Goal: Task Accomplishment & Management: Complete application form

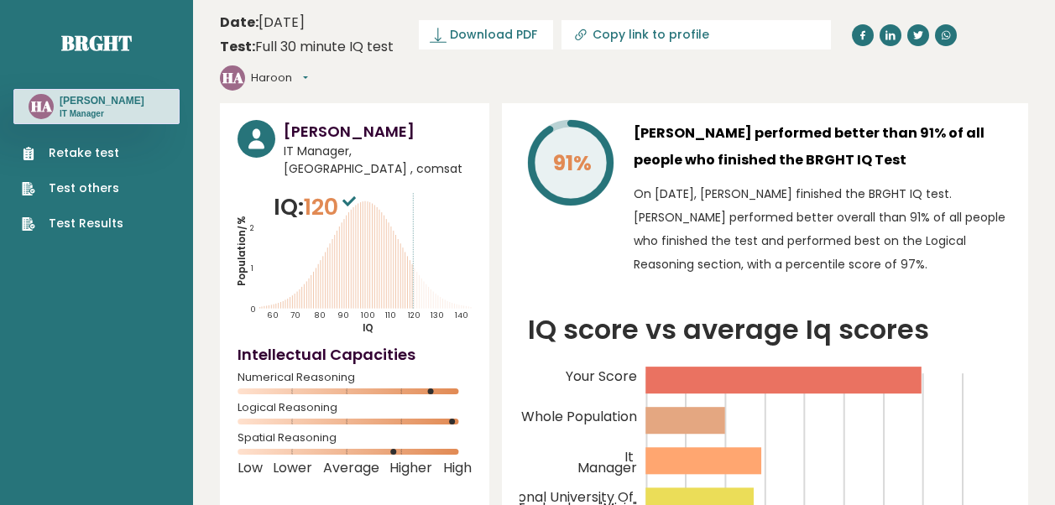
scroll to position [4655, 0]
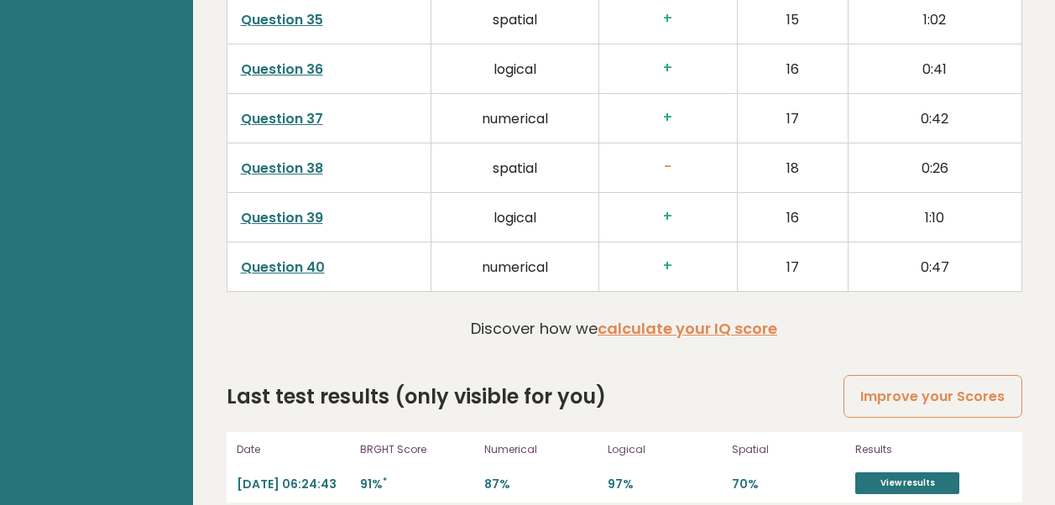
click at [490, 442] on p "Numerical" at bounding box center [541, 449] width 114 height 15
click at [955, 375] on link "Improve your Scores" at bounding box center [933, 396] width 178 height 43
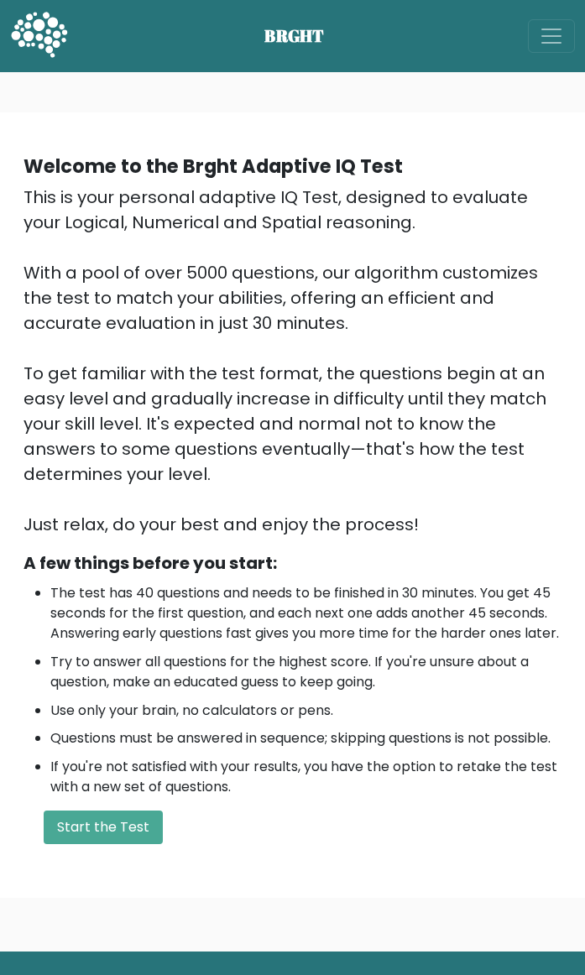
click at [222, 504] on li "Questions must be answered in sequence; skipping questions is not possible." at bounding box center [305, 739] width 511 height 20
click at [138, 504] on button "Start the Test" at bounding box center [103, 828] width 119 height 34
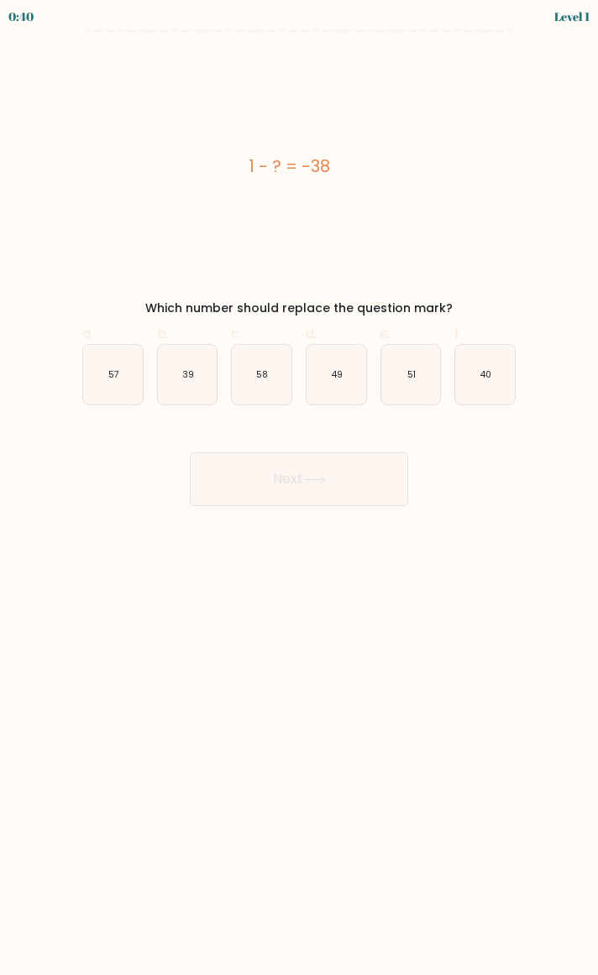
click at [187, 374] on text "39" at bounding box center [188, 374] width 12 height 13
click at [299, 488] on input "b. 39" at bounding box center [299, 493] width 1 height 11
radio input "true"
click at [301, 486] on button "Next" at bounding box center [299, 479] width 218 height 54
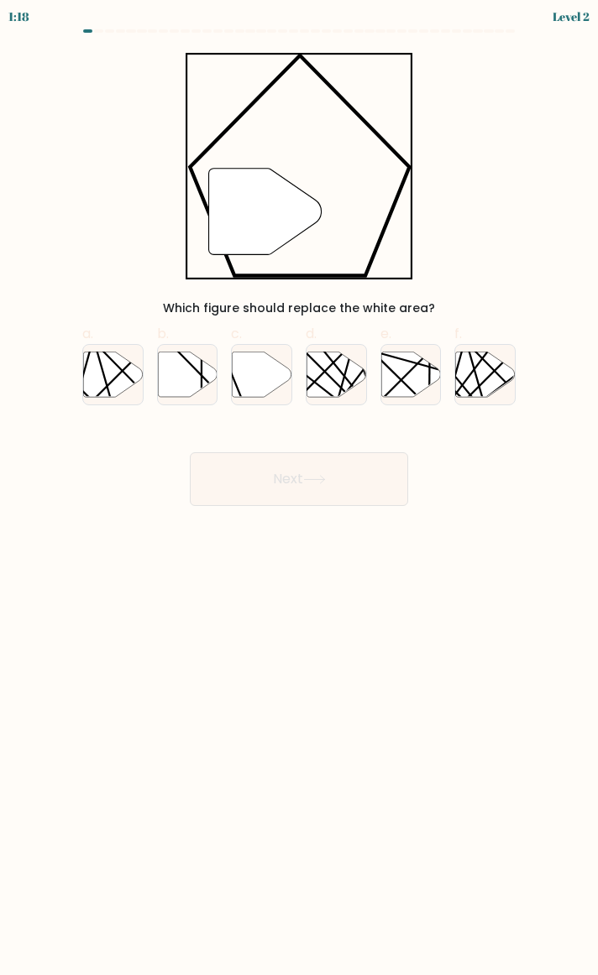
click at [252, 379] on icon at bounding box center [263, 374] width 60 height 45
click at [299, 488] on input "c." at bounding box center [299, 493] width 1 height 11
radio input "true"
click at [283, 479] on button "Next" at bounding box center [299, 479] width 218 height 54
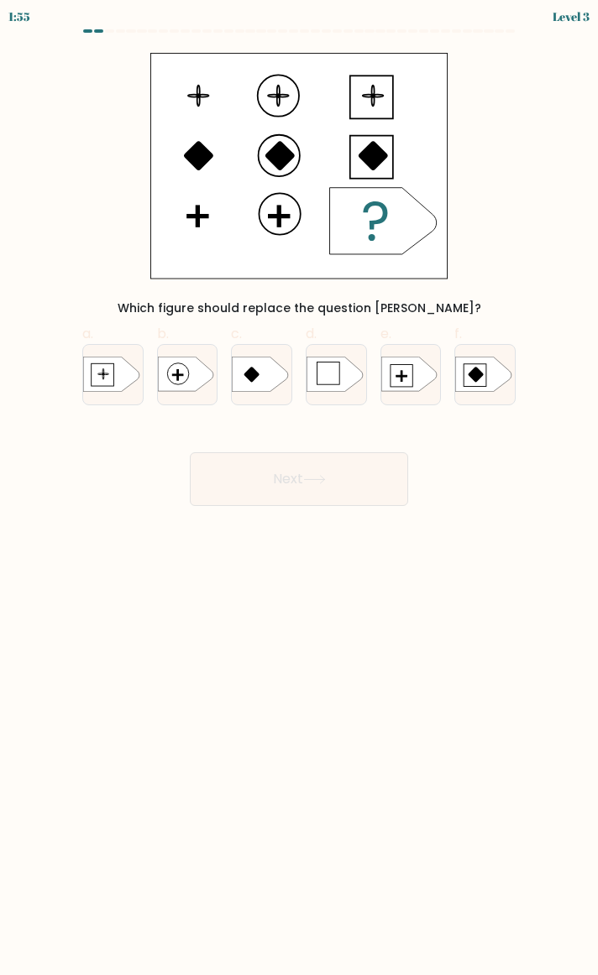
click at [410, 367] on icon at bounding box center [408, 375] width 55 height 34
click at [300, 488] on input "e." at bounding box center [299, 493] width 1 height 11
radio input "true"
click at [330, 466] on button "Next" at bounding box center [299, 479] width 218 height 54
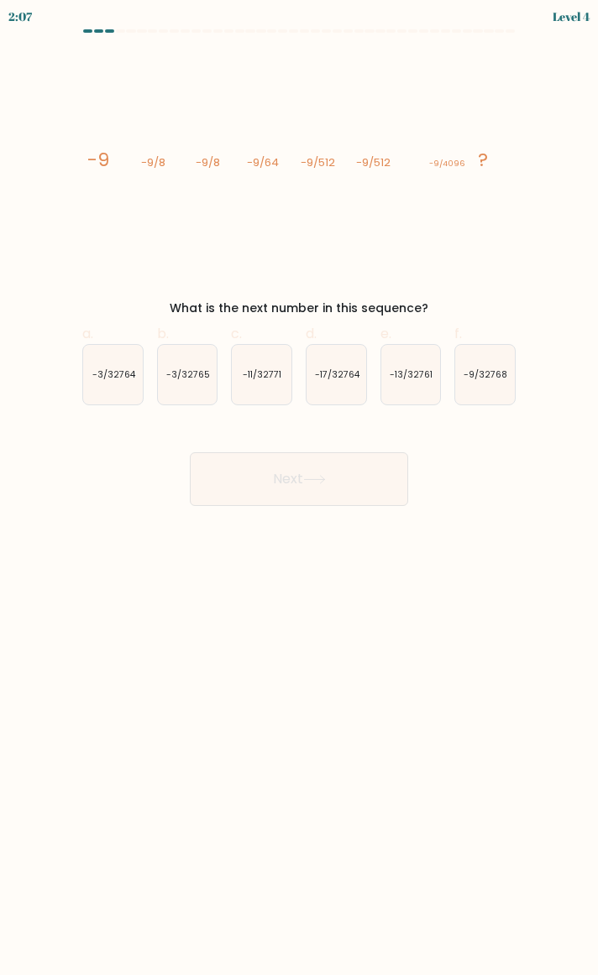
click at [491, 378] on text "-9/32768" at bounding box center [485, 374] width 44 height 13
click at [300, 488] on input "f. -9/32768" at bounding box center [299, 493] width 1 height 11
radio input "true"
click at [326, 483] on icon at bounding box center [314, 479] width 23 height 9
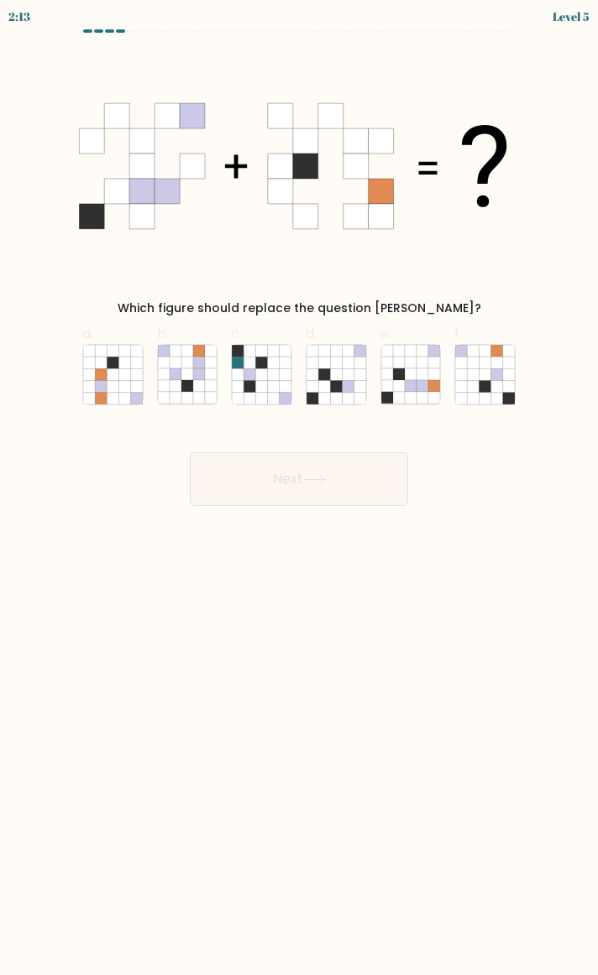
click at [409, 384] on icon at bounding box center [411, 386] width 12 height 12
click at [300, 488] on input "e." at bounding box center [299, 493] width 1 height 11
radio input "true"
click at [361, 462] on button "Next" at bounding box center [299, 479] width 218 height 54
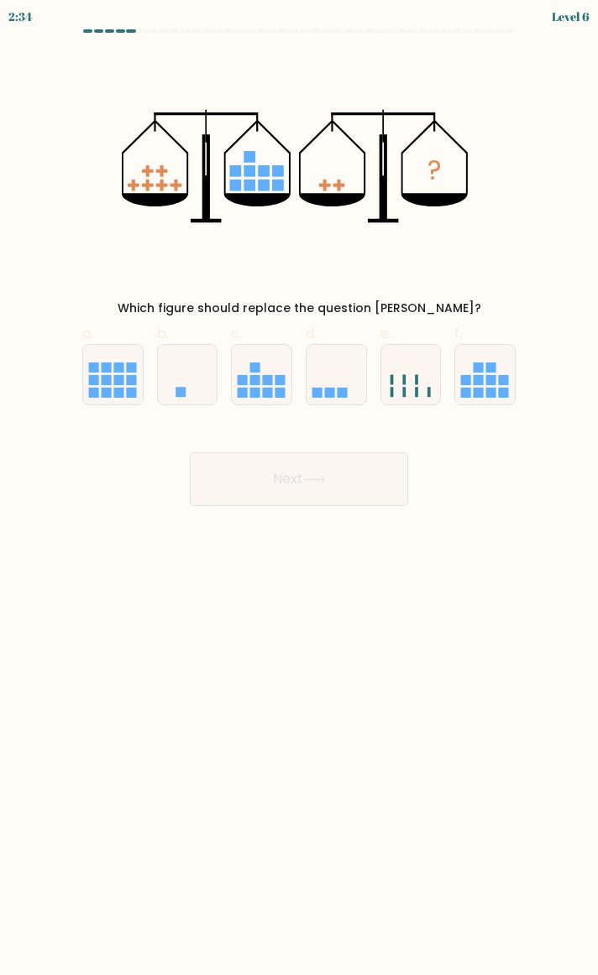
click at [336, 385] on icon at bounding box center [336, 375] width 60 height 50
click at [300, 488] on input "d." at bounding box center [299, 493] width 1 height 11
radio input "true"
click at [317, 484] on button "Next" at bounding box center [299, 479] width 218 height 54
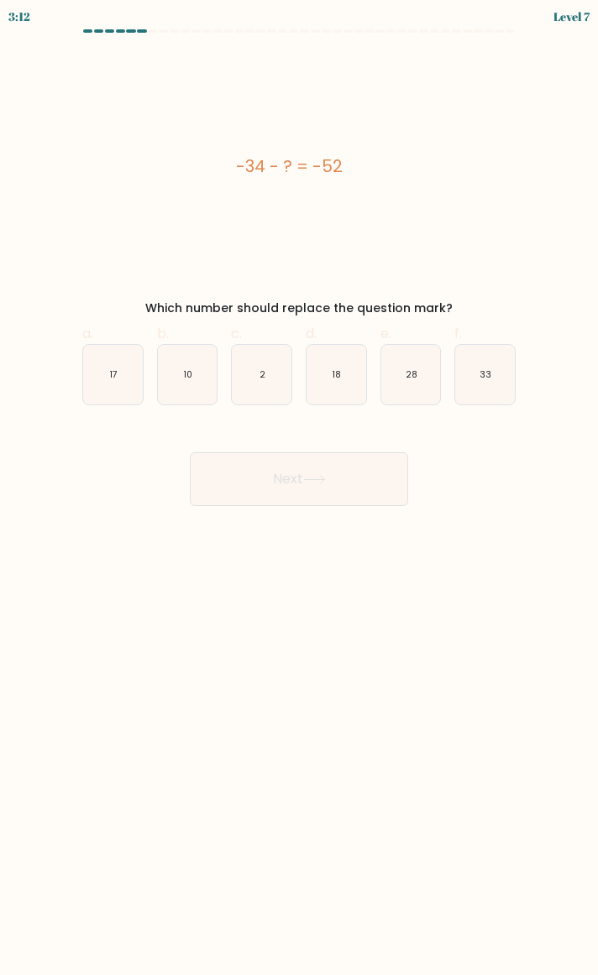
click at [339, 378] on text "18" at bounding box center [336, 374] width 8 height 13
click at [300, 488] on input "d. 18" at bounding box center [299, 493] width 1 height 11
radio input "true"
click at [314, 473] on button "Next" at bounding box center [299, 479] width 218 height 54
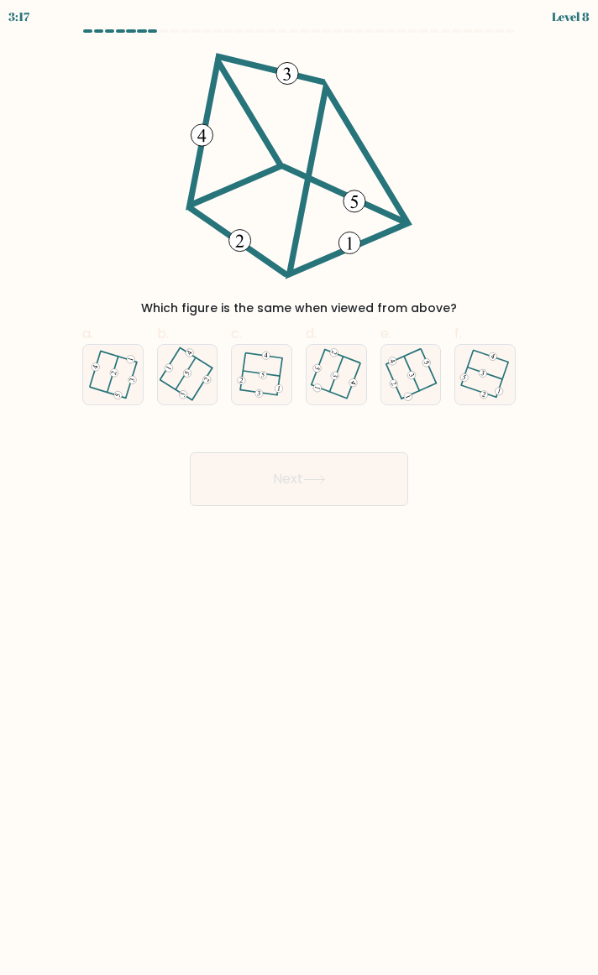
click at [421, 384] on icon at bounding box center [411, 375] width 48 height 48
click at [300, 488] on input "e." at bounding box center [299, 493] width 1 height 11
radio input "true"
click at [348, 494] on button "Next" at bounding box center [299, 479] width 218 height 54
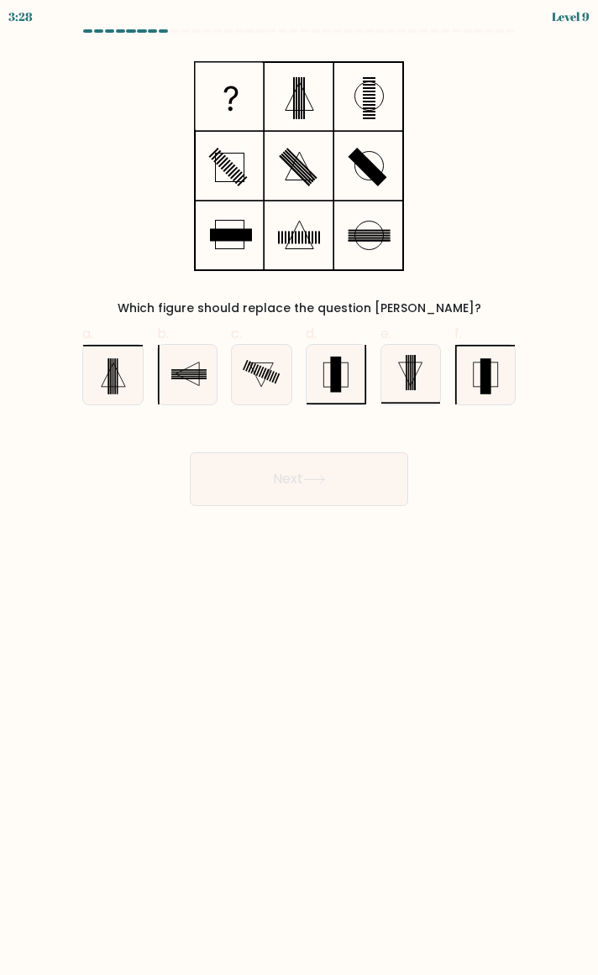
click at [489, 377] on rect at bounding box center [485, 375] width 11 height 35
click at [300, 488] on input "f." at bounding box center [299, 493] width 1 height 11
radio input "true"
click at [380, 469] on button "Next" at bounding box center [299, 479] width 218 height 54
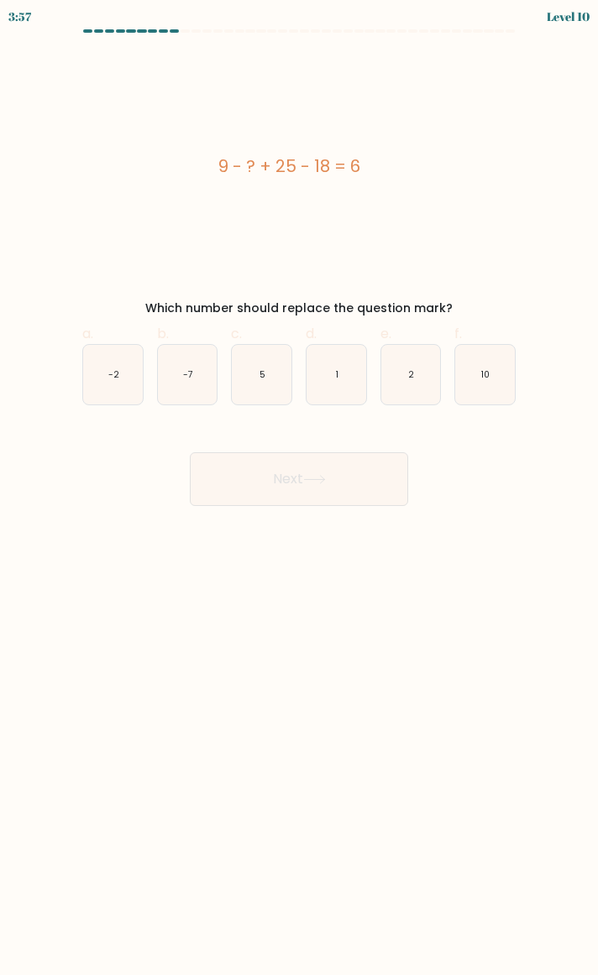
click at [494, 367] on icon "10" at bounding box center [485, 375] width 60 height 60
click at [300, 488] on input "f. 10" at bounding box center [299, 493] width 1 height 11
radio input "true"
click at [360, 467] on button "Next" at bounding box center [299, 479] width 218 height 54
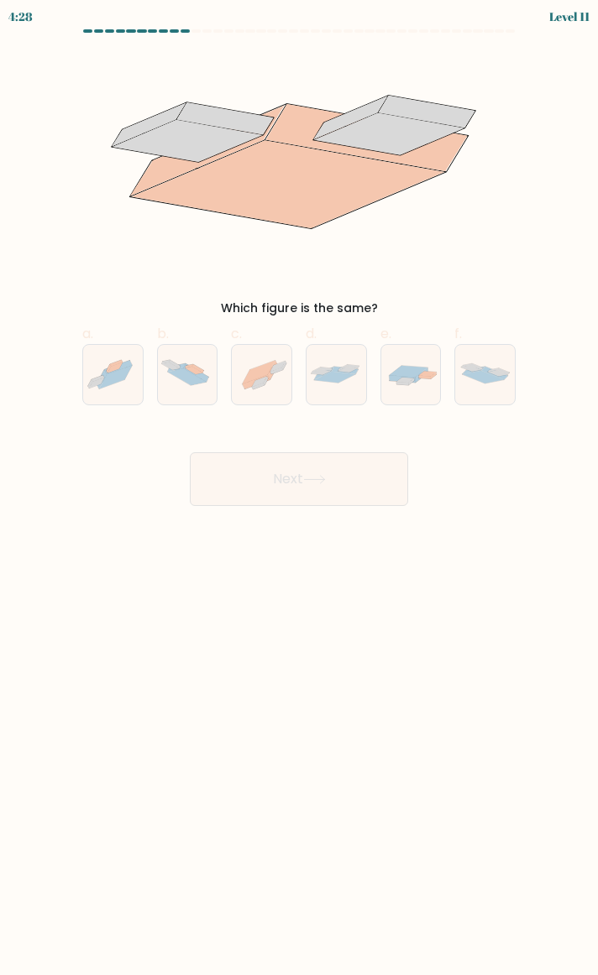
click at [254, 371] on icon at bounding box center [259, 372] width 33 height 24
click at [299, 488] on input "c." at bounding box center [299, 493] width 1 height 11
radio input "true"
click at [284, 491] on button "Next" at bounding box center [299, 479] width 218 height 54
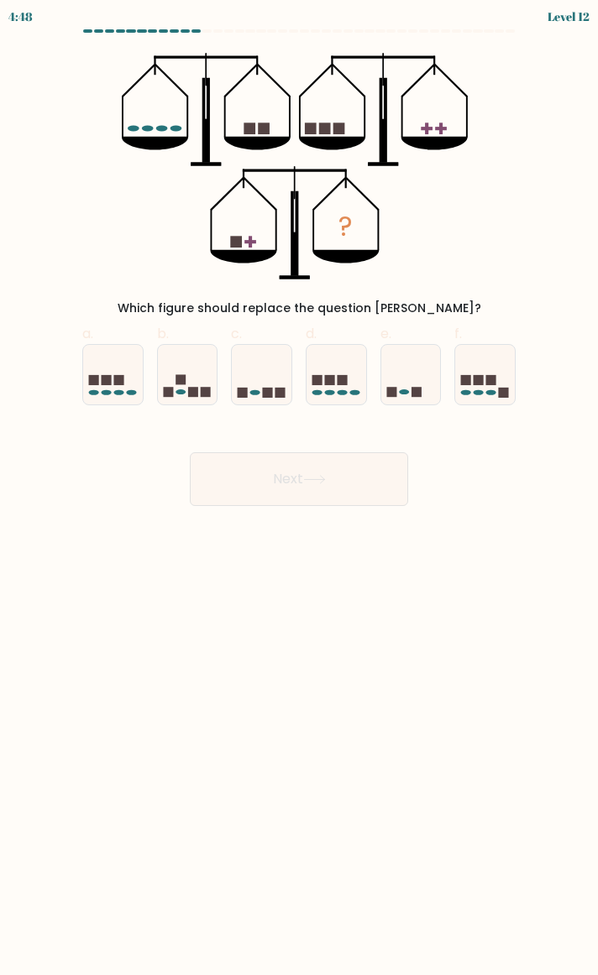
click at [400, 380] on icon at bounding box center [411, 375] width 60 height 50
click at [300, 488] on input "e." at bounding box center [299, 493] width 1 height 11
radio input "true"
click at [358, 484] on button "Next" at bounding box center [299, 479] width 218 height 54
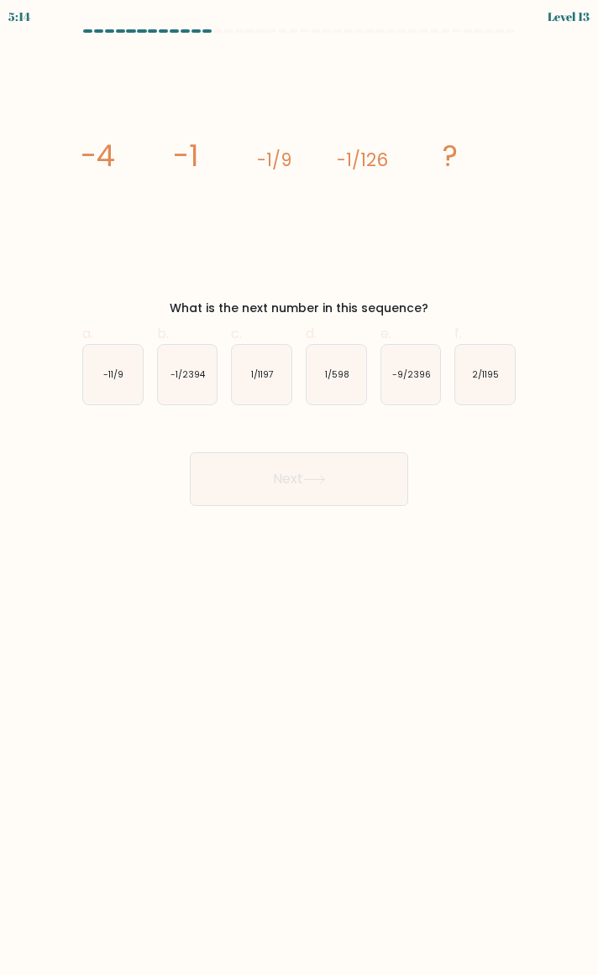
click at [192, 387] on icon "-1/2394" at bounding box center [188, 375] width 60 height 60
click at [299, 488] on input "b. -1/2394" at bounding box center [299, 493] width 1 height 11
radio input "true"
click at [274, 491] on button "Next" at bounding box center [299, 479] width 218 height 54
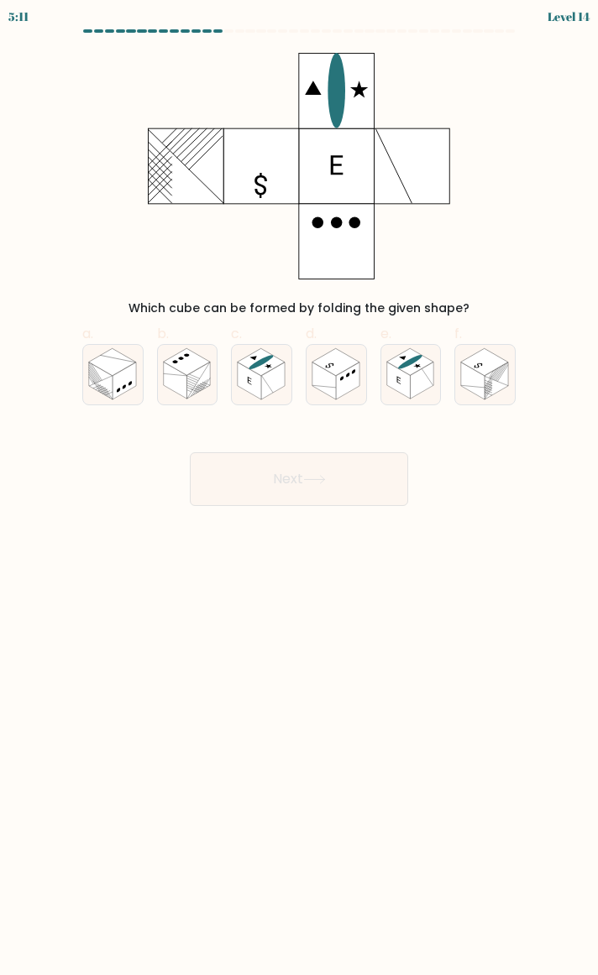
click at [406, 374] on rect at bounding box center [398, 381] width 24 height 37
click at [300, 488] on input "e." at bounding box center [299, 493] width 1 height 11
radio input "true"
click at [332, 477] on button "Next" at bounding box center [299, 479] width 218 height 54
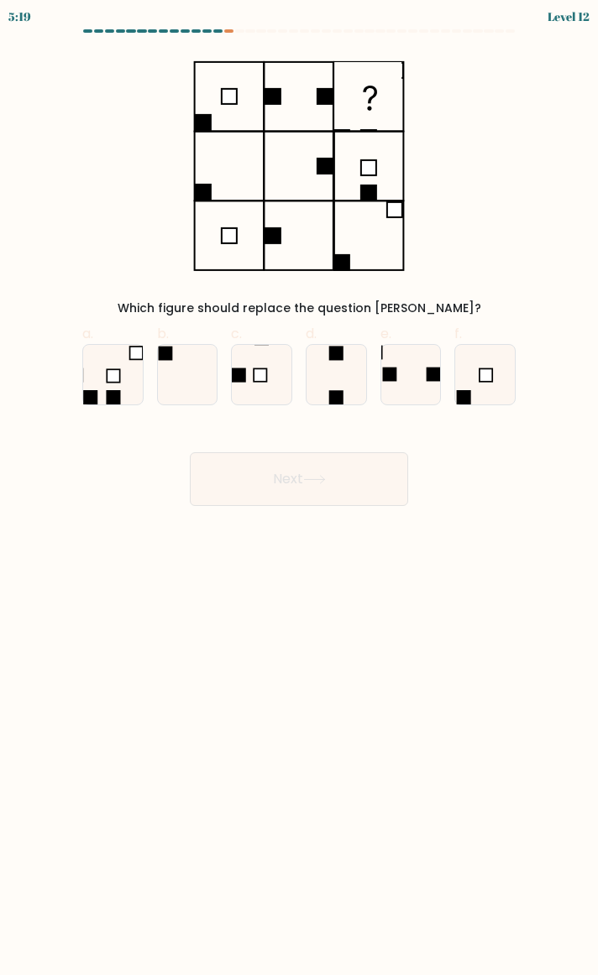
click at [193, 387] on icon at bounding box center [188, 375] width 60 height 60
click at [299, 488] on input "b." at bounding box center [299, 493] width 1 height 11
radio input "true"
click at [244, 479] on button "Next" at bounding box center [299, 479] width 218 height 54
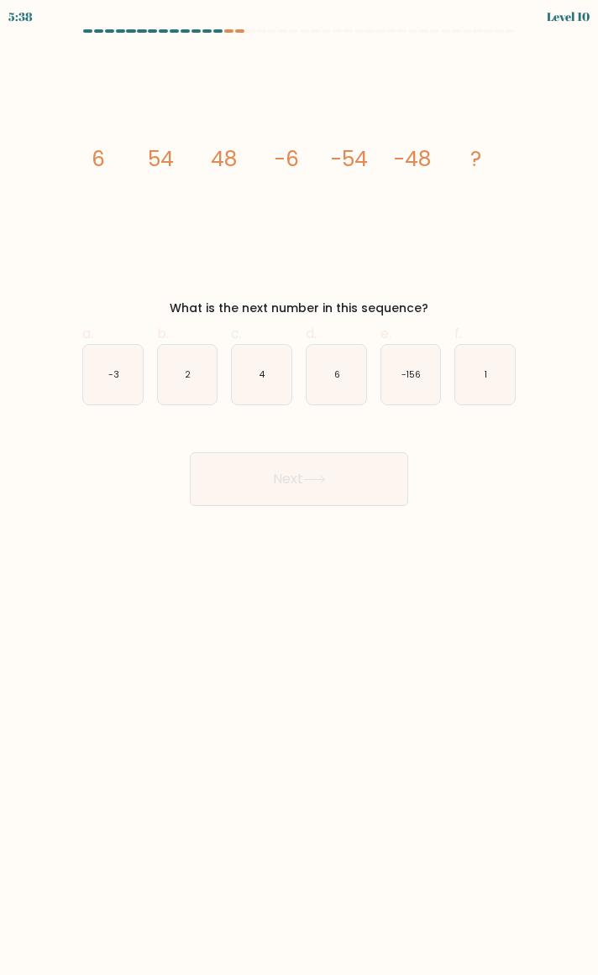
click at [337, 374] on text "6" at bounding box center [337, 374] width 6 height 13
click at [300, 488] on input "d. 6" at bounding box center [299, 493] width 1 height 11
radio input "true"
click at [340, 489] on button "Next" at bounding box center [299, 479] width 218 height 54
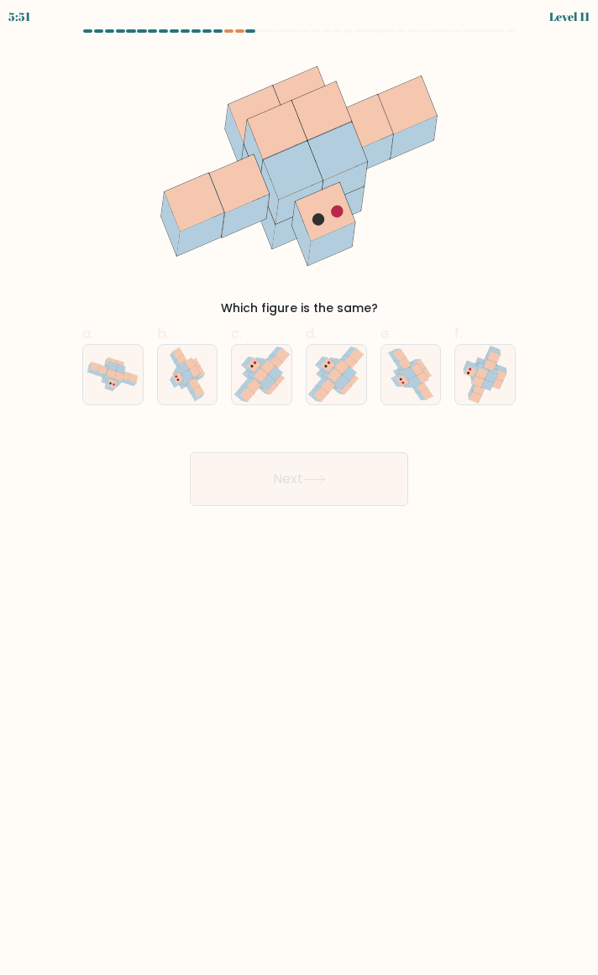
click at [416, 368] on icon at bounding box center [416, 369] width 13 height 12
click at [300, 488] on input "e." at bounding box center [299, 493] width 1 height 11
radio input "true"
click at [356, 472] on button "Next" at bounding box center [299, 479] width 218 height 54
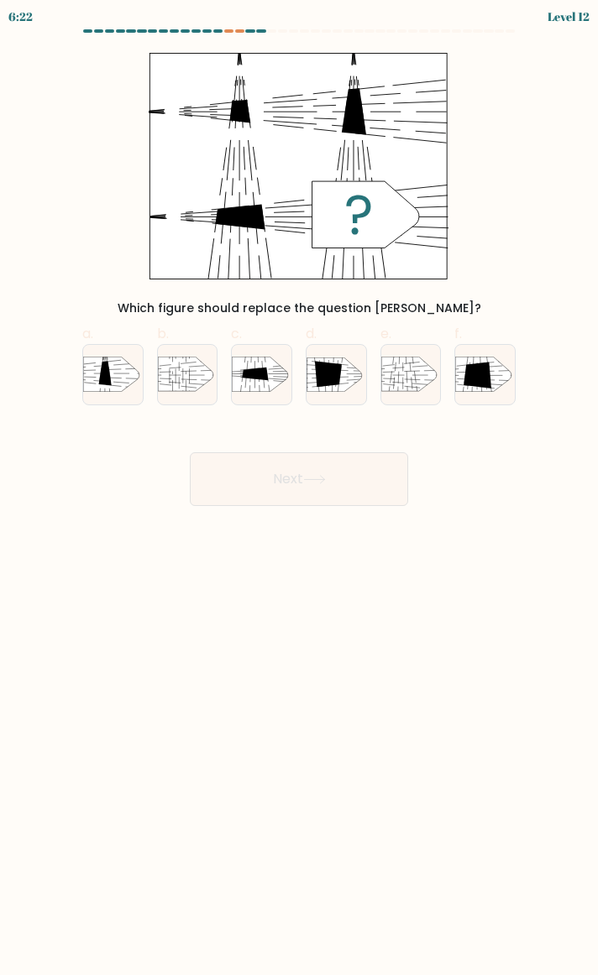
click at [267, 374] on icon at bounding box center [256, 374] width 26 height 13
click at [299, 488] on input "c." at bounding box center [299, 493] width 1 height 11
radio input "true"
click at [333, 474] on button "Next" at bounding box center [299, 479] width 218 height 54
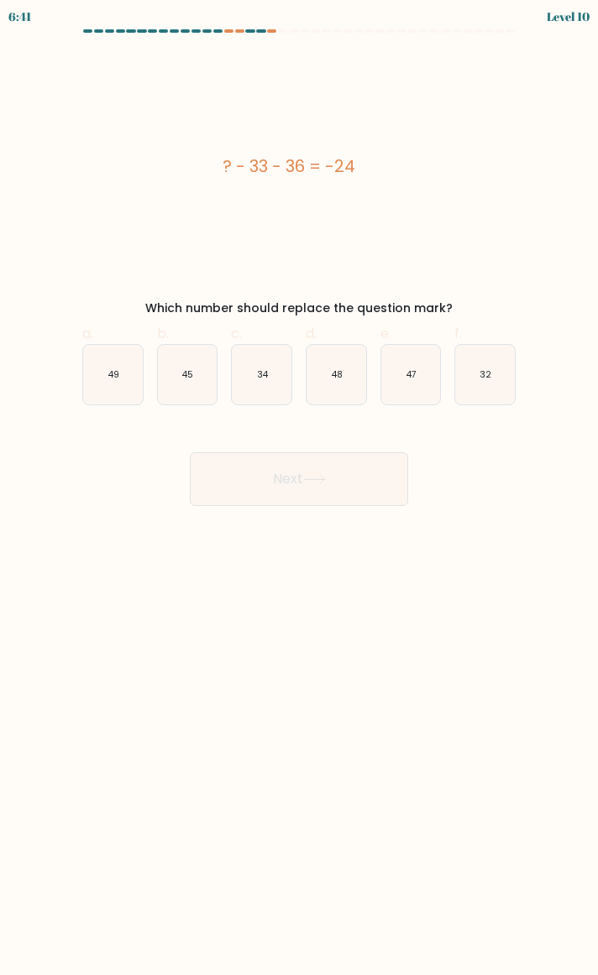
click at [181, 383] on icon "45" at bounding box center [188, 375] width 60 height 60
click at [299, 488] on input "b. 45" at bounding box center [299, 493] width 1 height 11
radio input "true"
click at [274, 492] on button "Next" at bounding box center [299, 479] width 218 height 54
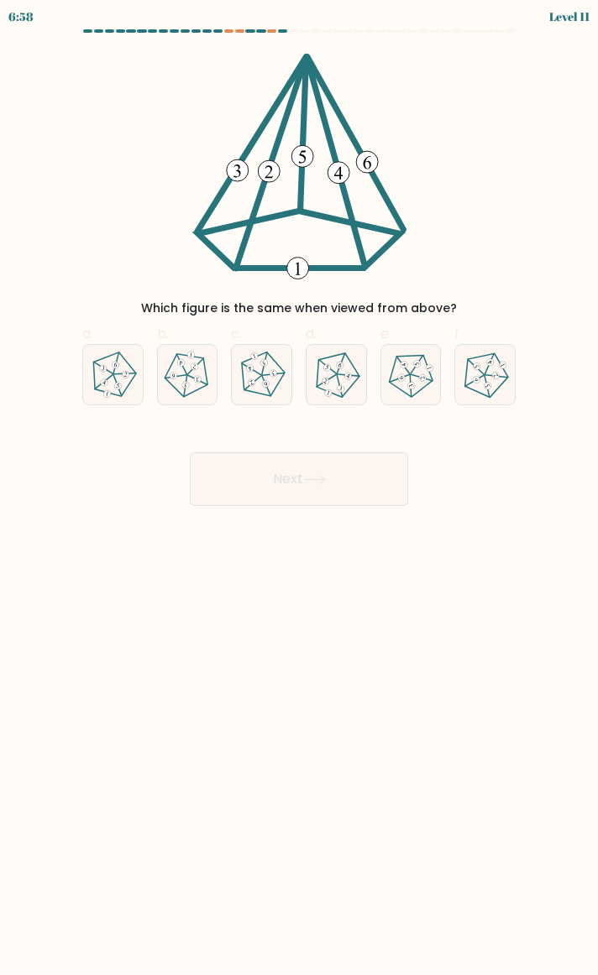
click at [194, 385] on icon at bounding box center [188, 375] width 48 height 48
click at [299, 488] on input "b." at bounding box center [299, 493] width 1 height 11
radio input "true"
click at [288, 478] on button "Next" at bounding box center [299, 479] width 218 height 54
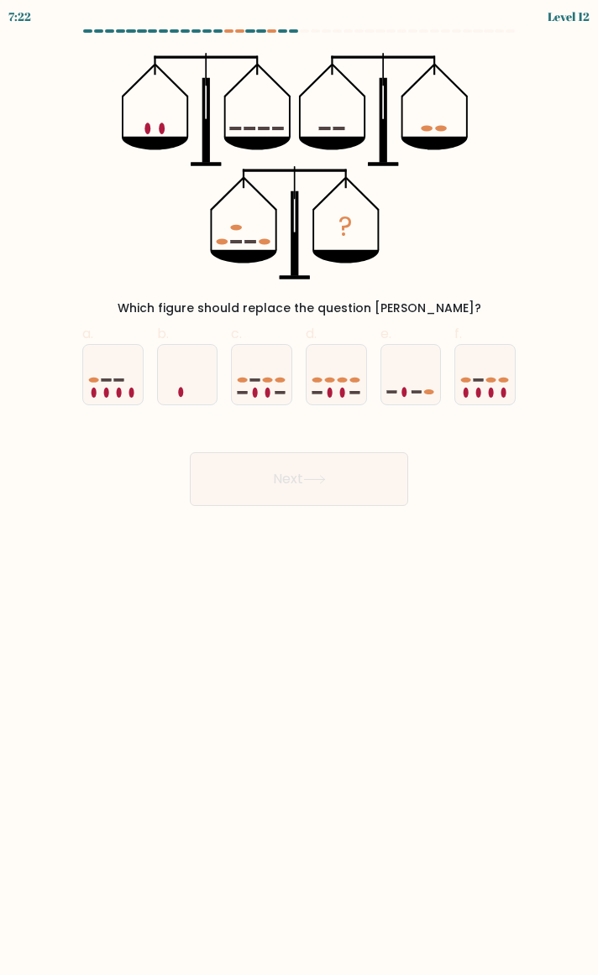
click at [410, 386] on icon at bounding box center [411, 375] width 60 height 50
click at [300, 488] on input "e." at bounding box center [299, 493] width 1 height 11
radio input "true"
click at [359, 480] on button "Next" at bounding box center [299, 479] width 218 height 54
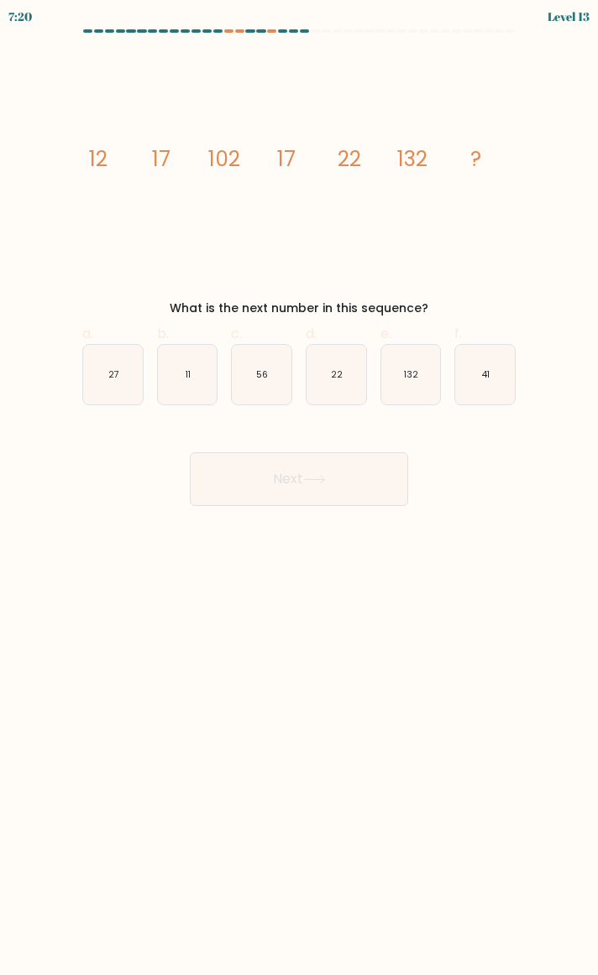
click at [128, 377] on icon "27" at bounding box center [113, 375] width 60 height 60
click at [299, 488] on input "a. 27" at bounding box center [299, 493] width 1 height 11
radio input "true"
click at [258, 482] on button "Next" at bounding box center [299, 479] width 218 height 54
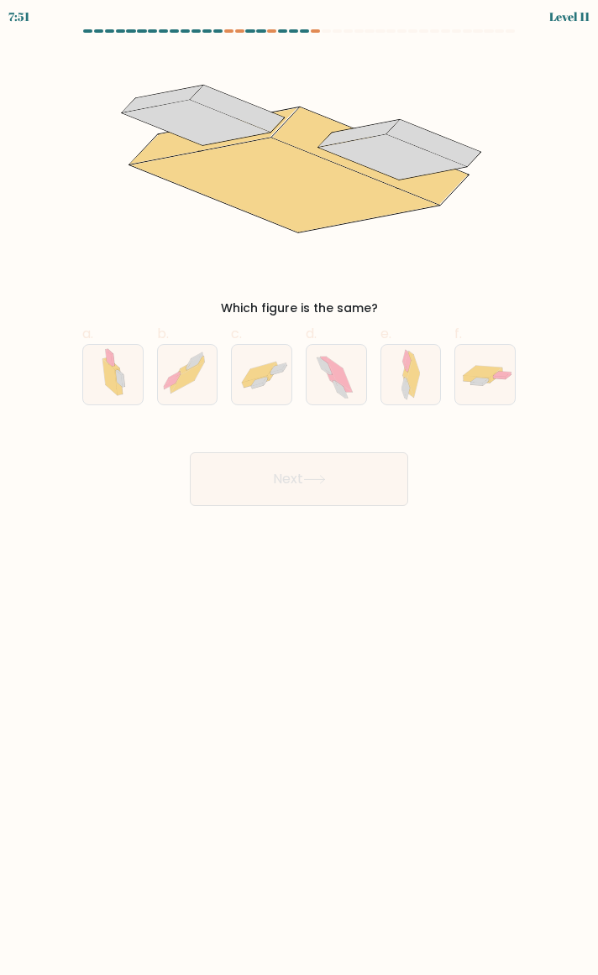
click at [264, 365] on icon at bounding box center [259, 372] width 34 height 21
click at [299, 488] on input "c." at bounding box center [299, 493] width 1 height 11
radio input "true"
click at [295, 485] on button "Next" at bounding box center [299, 479] width 218 height 54
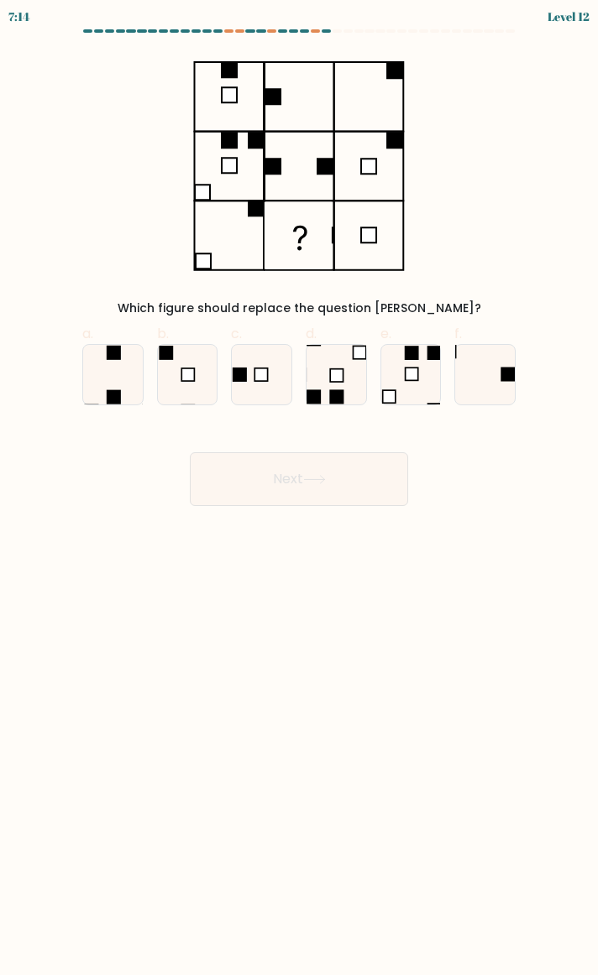
click at [501, 394] on icon at bounding box center [485, 375] width 60 height 60
click at [300, 488] on input "f." at bounding box center [299, 493] width 1 height 11
radio input "true"
click at [355, 484] on button "Next" at bounding box center [299, 479] width 218 height 54
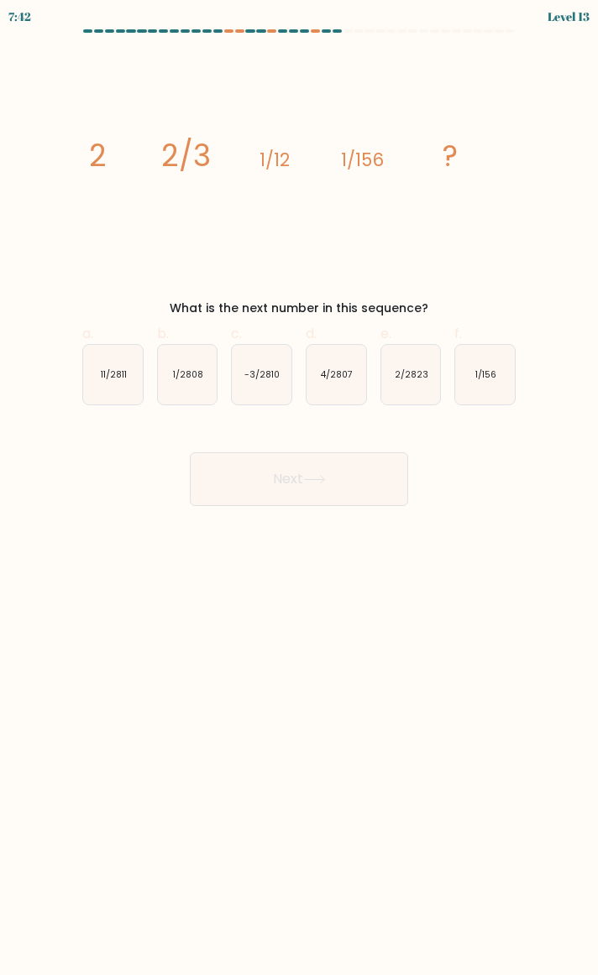
click at [184, 384] on icon "1/2808" at bounding box center [188, 375] width 60 height 60
click at [299, 488] on input "b. 1/2808" at bounding box center [299, 493] width 1 height 11
radio input "true"
click at [227, 489] on button "Next" at bounding box center [299, 479] width 218 height 54
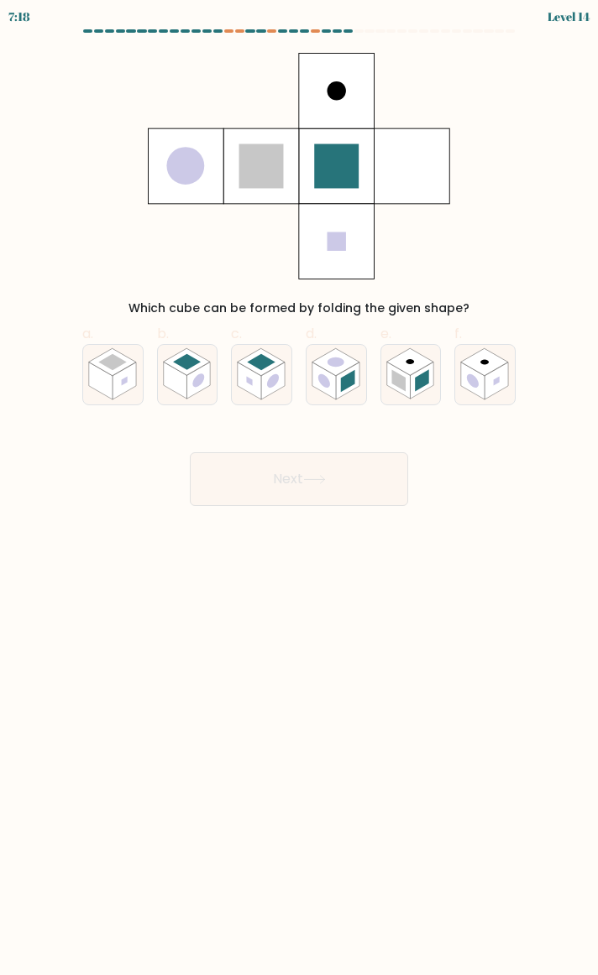
click at [418, 378] on rect at bounding box center [422, 381] width 14 height 22
click at [300, 488] on input "e." at bounding box center [299, 493] width 1 height 11
radio input "true"
click at [321, 494] on button "Next" at bounding box center [299, 479] width 218 height 54
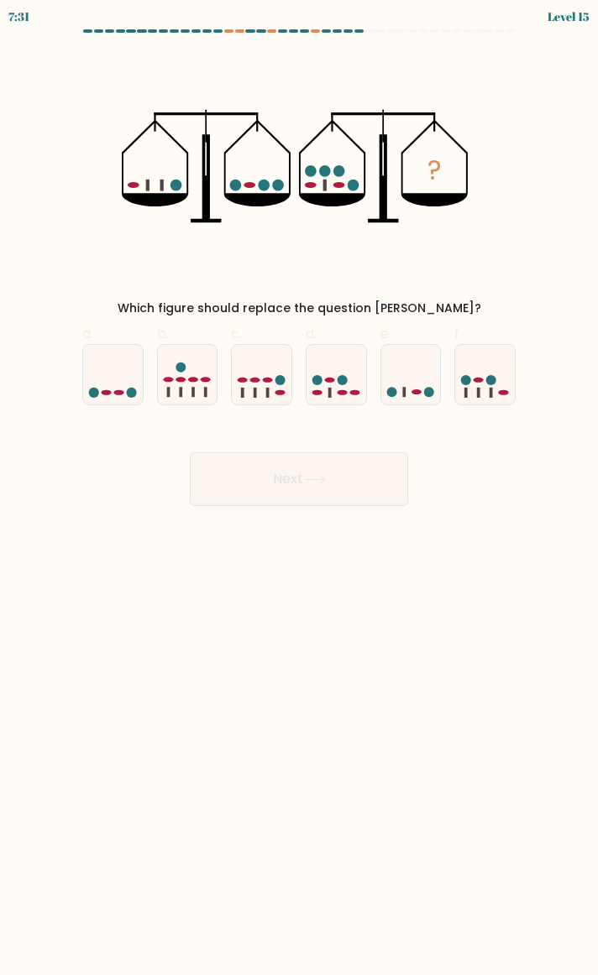
click at [487, 389] on icon at bounding box center [485, 375] width 60 height 50
click at [300, 488] on input "f." at bounding box center [299, 493] width 1 height 11
radio input "true"
click at [363, 464] on button "Next" at bounding box center [299, 479] width 218 height 54
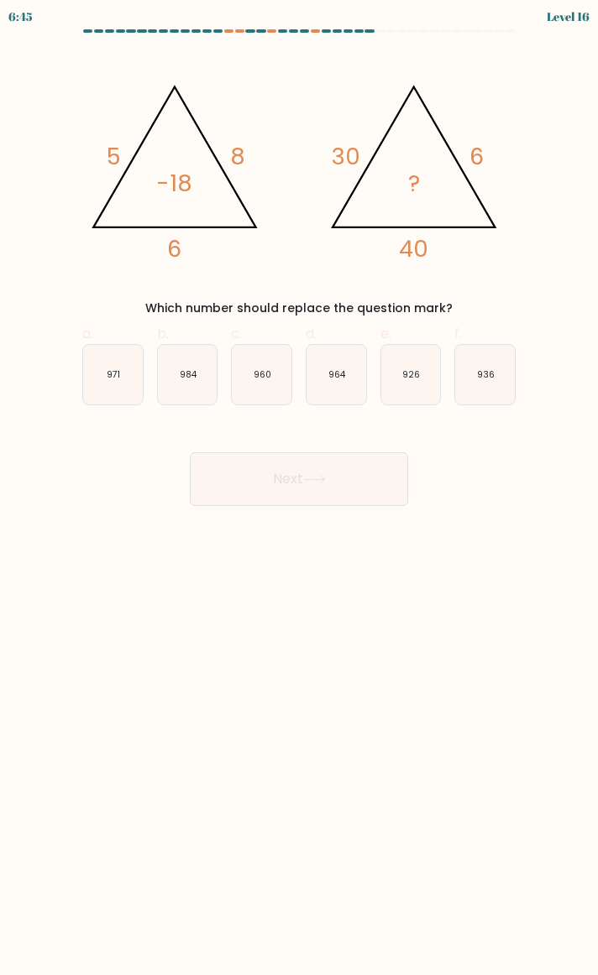
click at [260, 386] on icon "960" at bounding box center [262, 375] width 60 height 60
click at [299, 488] on input "c. 960" at bounding box center [299, 493] width 1 height 11
radio input "true"
click at [277, 489] on button "Next" at bounding box center [299, 479] width 218 height 54
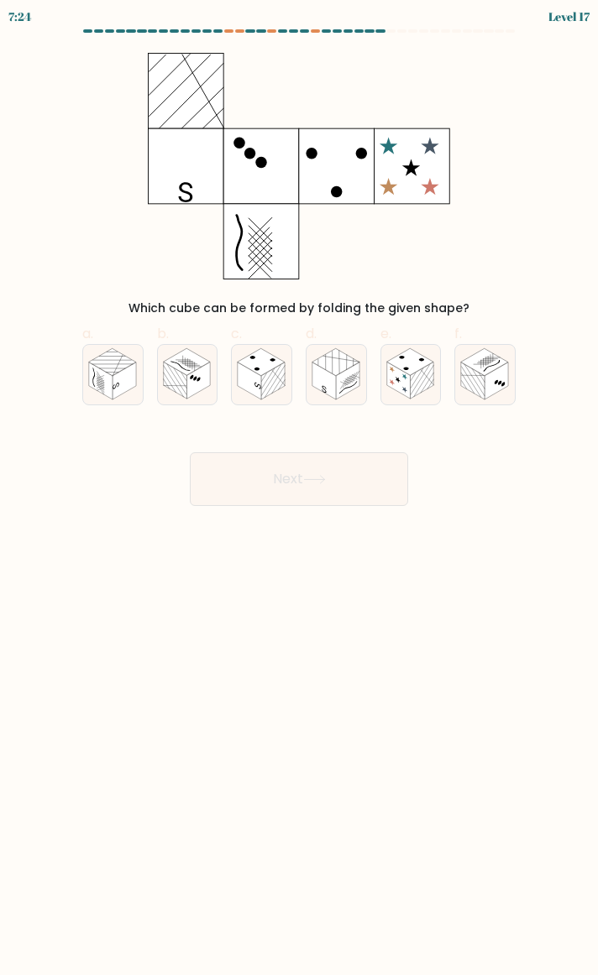
click at [593, 415] on form at bounding box center [299, 267] width 598 height 477
click at [534, 620] on body "7:22 Level 17" at bounding box center [299, 487] width 598 height 975
click at [413, 383] on rect at bounding box center [422, 381] width 24 height 37
click at [300, 488] on input "e." at bounding box center [299, 493] width 1 height 11
radio input "true"
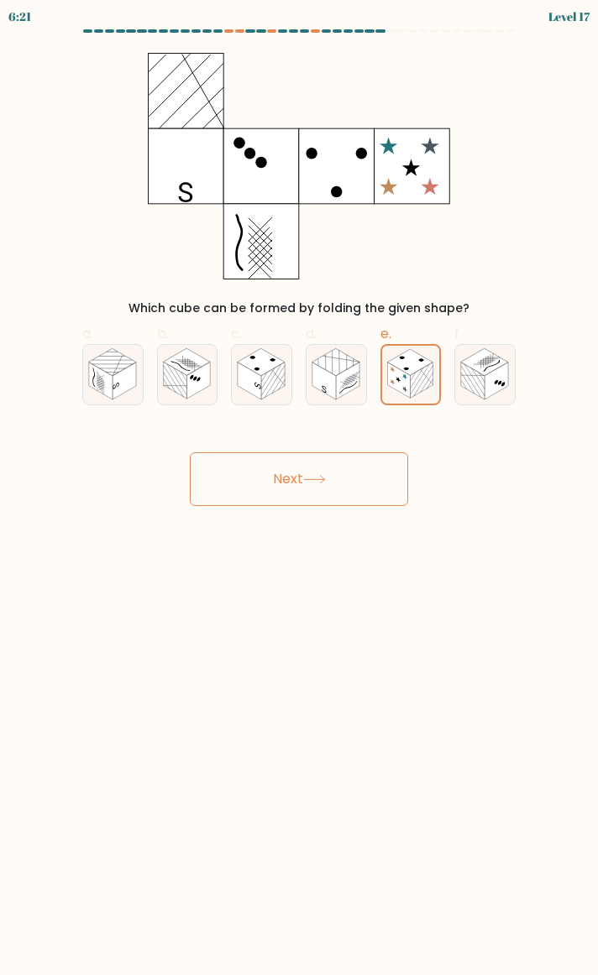
click at [347, 480] on button "Next" at bounding box center [299, 479] width 218 height 54
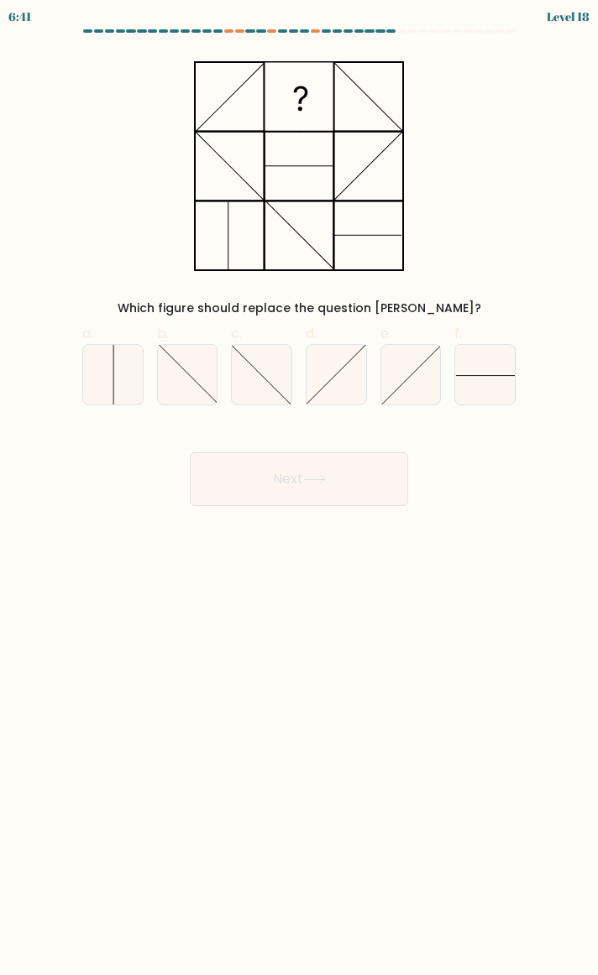
click at [501, 384] on icon at bounding box center [485, 375] width 60 height 60
click at [300, 488] on input "f." at bounding box center [299, 493] width 1 height 11
radio input "true"
click at [354, 489] on button "Next" at bounding box center [299, 479] width 218 height 54
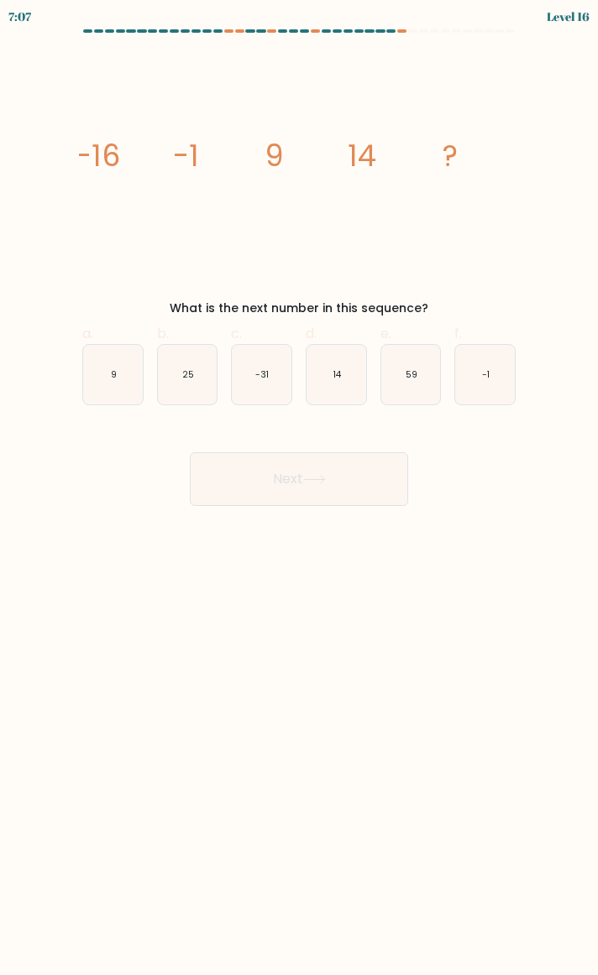
click at [196, 359] on icon "25" at bounding box center [188, 375] width 60 height 60
click at [299, 488] on input "b. 25" at bounding box center [299, 493] width 1 height 11
radio input "true"
click at [363, 499] on button "Next" at bounding box center [299, 479] width 218 height 54
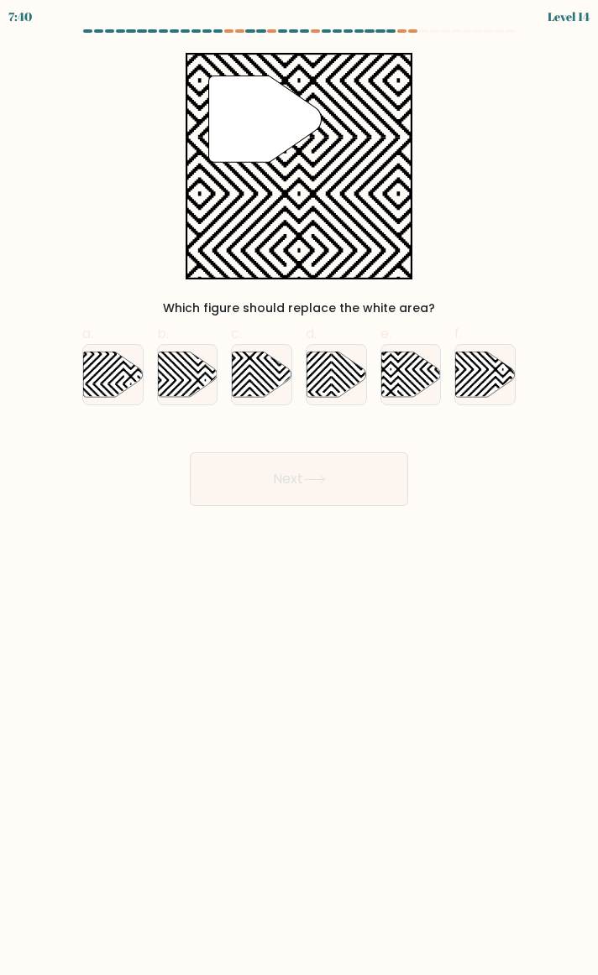
click at [113, 387] on icon at bounding box center [113, 374] width 60 height 45
click at [299, 488] on input "a." at bounding box center [299, 493] width 1 height 11
radio input "true"
click at [312, 480] on icon at bounding box center [314, 479] width 23 height 9
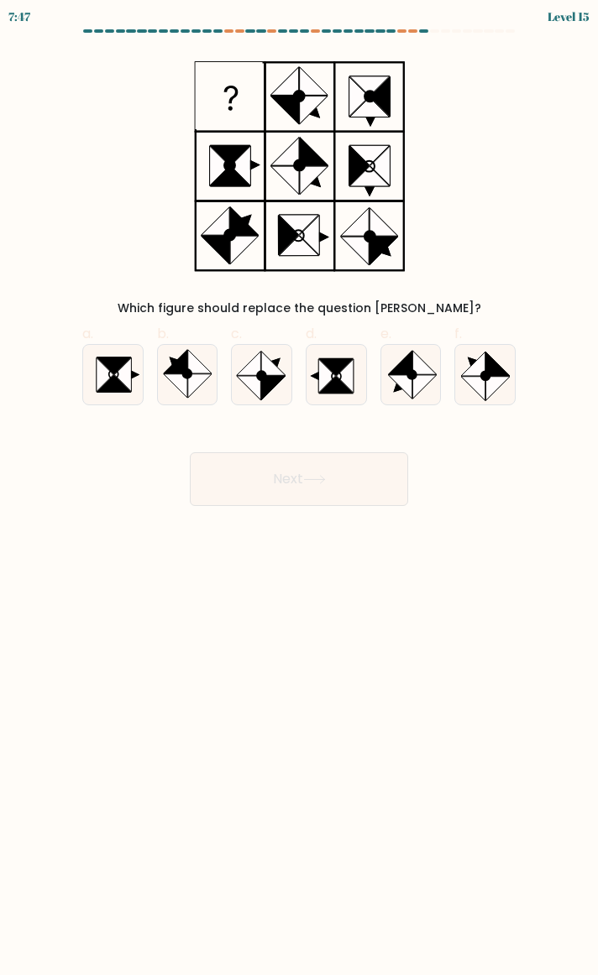
click at [100, 383] on icon at bounding box center [105, 375] width 17 height 34
click at [299, 488] on input "a." at bounding box center [299, 493] width 1 height 11
radio input "true"
click at [348, 481] on button "Next" at bounding box center [299, 479] width 218 height 54
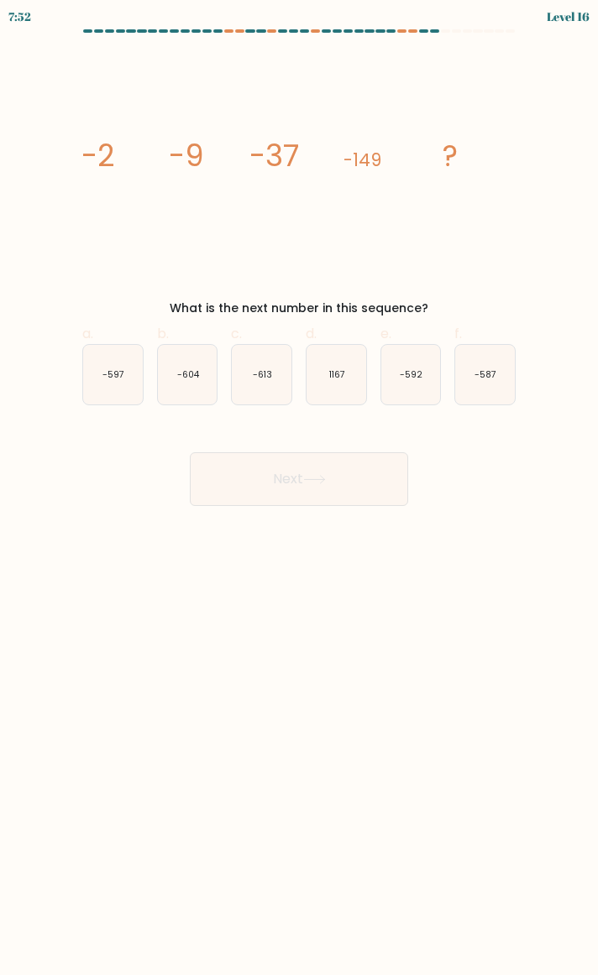
click at [133, 380] on icon "-597" at bounding box center [113, 375] width 60 height 60
click at [299, 488] on input "a. -597" at bounding box center [299, 493] width 1 height 11
radio input "true"
click at [327, 489] on button "Next" at bounding box center [299, 479] width 218 height 54
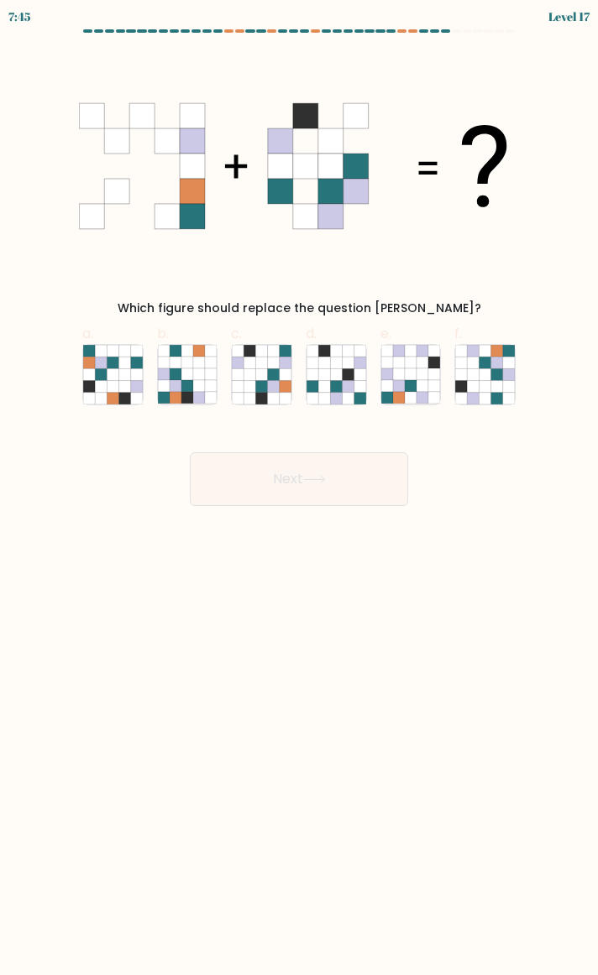
click at [511, 378] on icon at bounding box center [509, 374] width 12 height 12
click at [300, 488] on input "f." at bounding box center [299, 493] width 1 height 11
radio input "true"
click at [344, 491] on button "Next" at bounding box center [299, 479] width 218 height 54
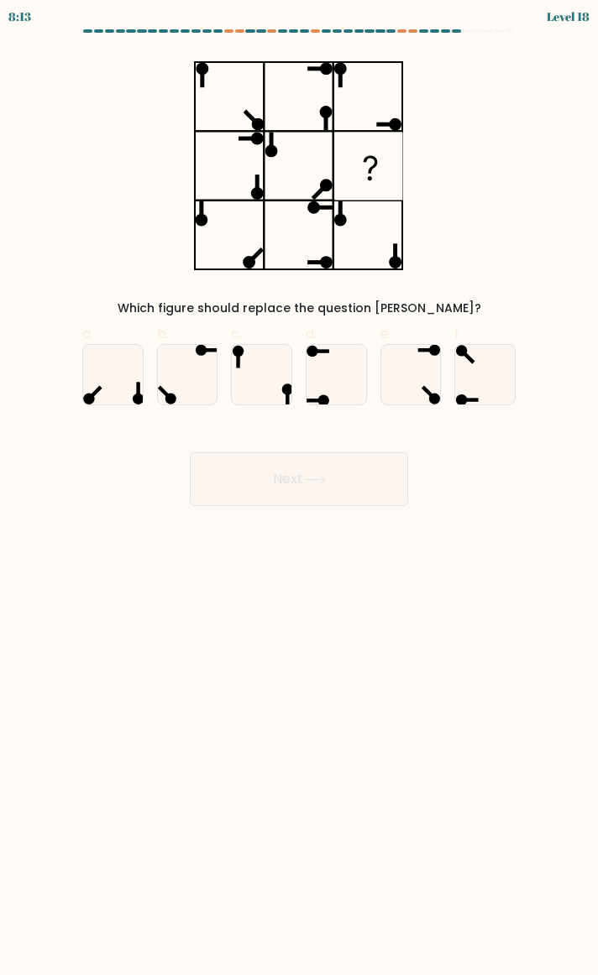
click at [436, 46] on form at bounding box center [299, 267] width 598 height 477
click at [348, 377] on icon at bounding box center [336, 375] width 60 height 60
click at [300, 488] on input "d." at bounding box center [299, 493] width 1 height 11
radio input "true"
click at [341, 472] on button "Next" at bounding box center [299, 479] width 218 height 54
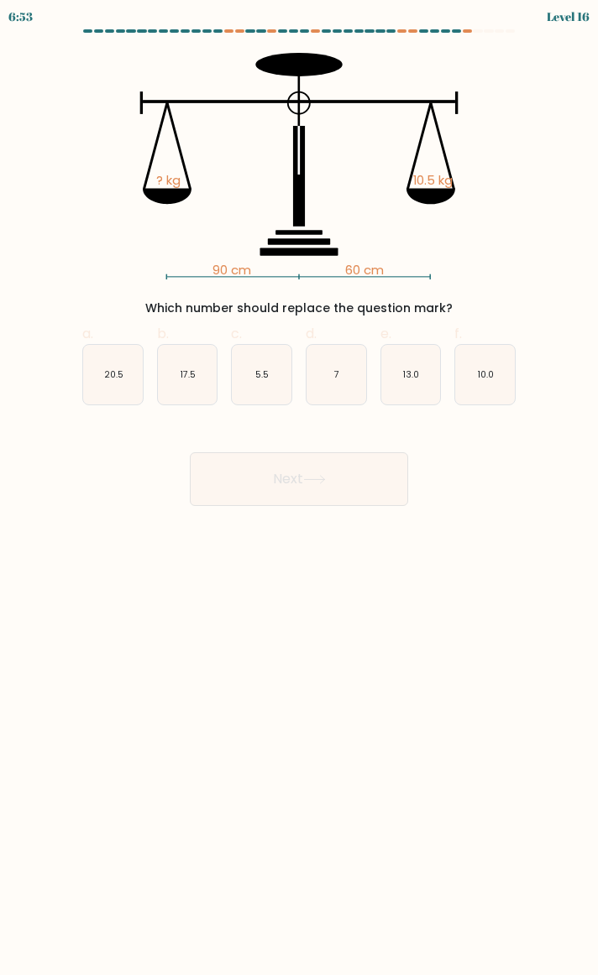
click at [332, 369] on icon "7" at bounding box center [336, 375] width 60 height 60
click at [300, 488] on input "d. 7" at bounding box center [299, 493] width 1 height 11
radio input "true"
click at [306, 476] on button "Next" at bounding box center [299, 479] width 218 height 54
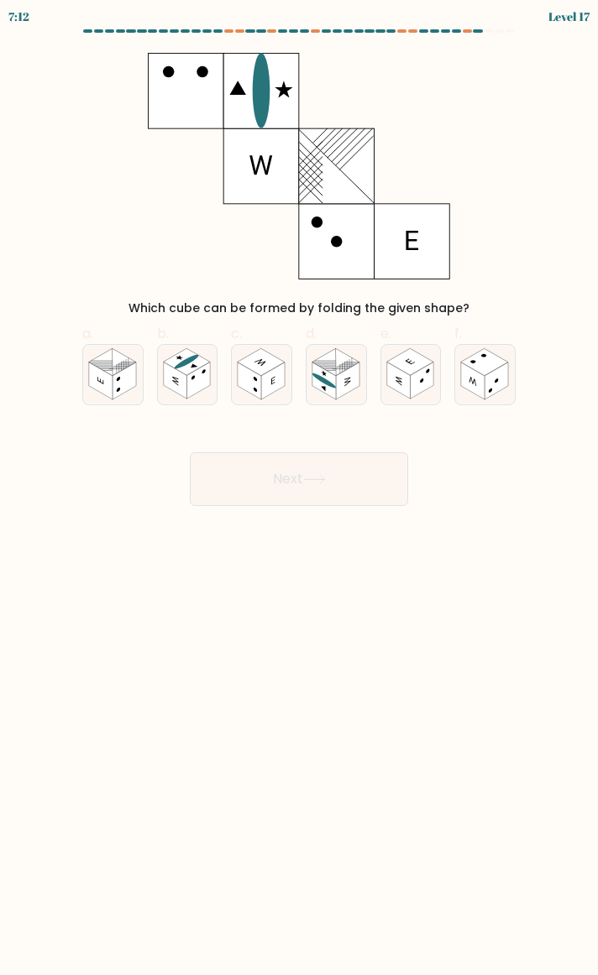
click at [340, 395] on rect at bounding box center [348, 381] width 24 height 37
click at [300, 488] on input "d." at bounding box center [299, 493] width 1 height 11
radio input "true"
click at [328, 493] on button "Next" at bounding box center [299, 479] width 218 height 54
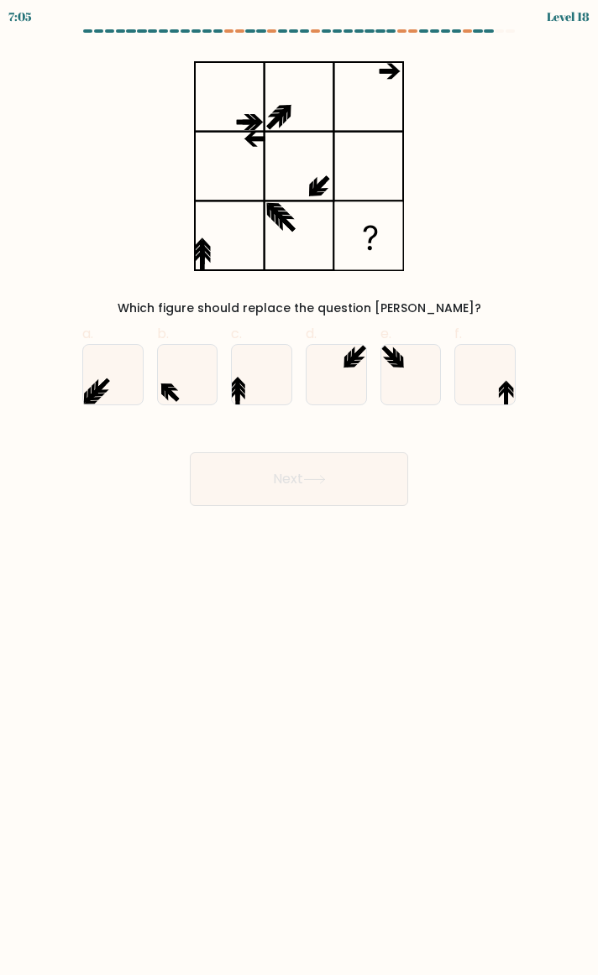
click at [105, 392] on icon at bounding box center [101, 390] width 13 height 3
click at [299, 488] on input "a." at bounding box center [299, 493] width 1 height 11
radio input "true"
click at [331, 489] on button "Next" at bounding box center [299, 479] width 218 height 54
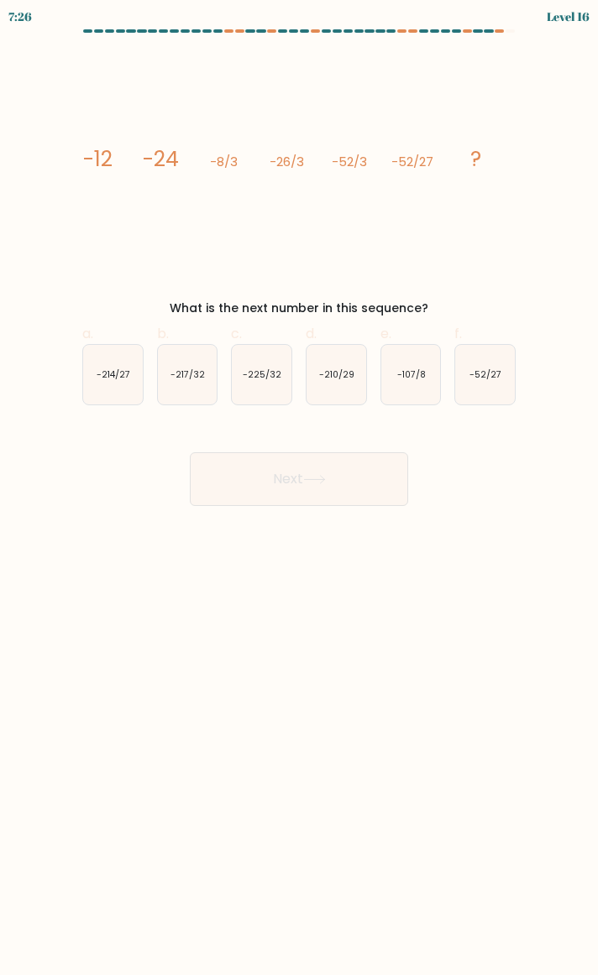
click at [117, 380] on text "-214/27" at bounding box center [114, 374] width 34 height 13
click at [299, 488] on input "a. -214/27" at bounding box center [299, 493] width 1 height 11
radio input "true"
click at [344, 490] on button "Next" at bounding box center [299, 479] width 218 height 54
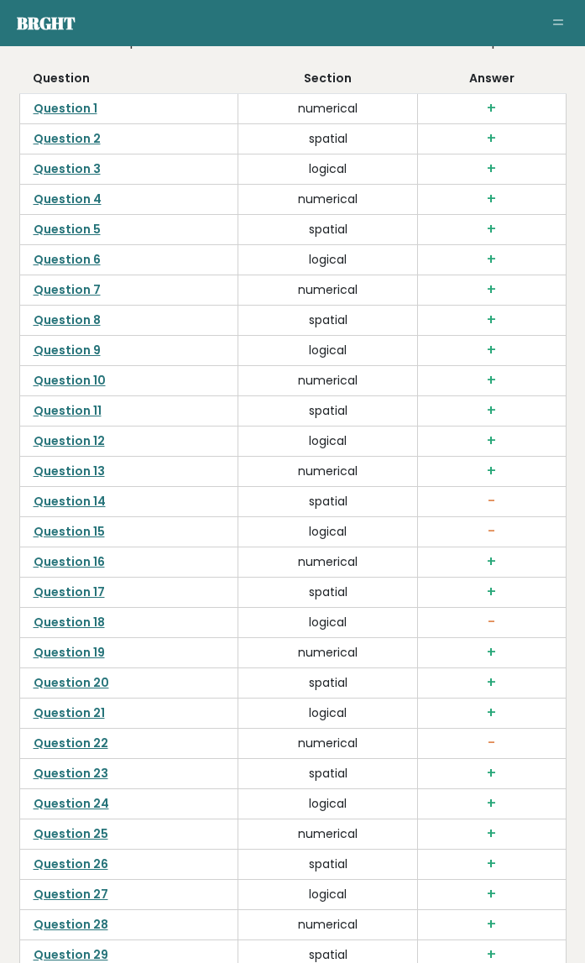
scroll to position [4649, 0]
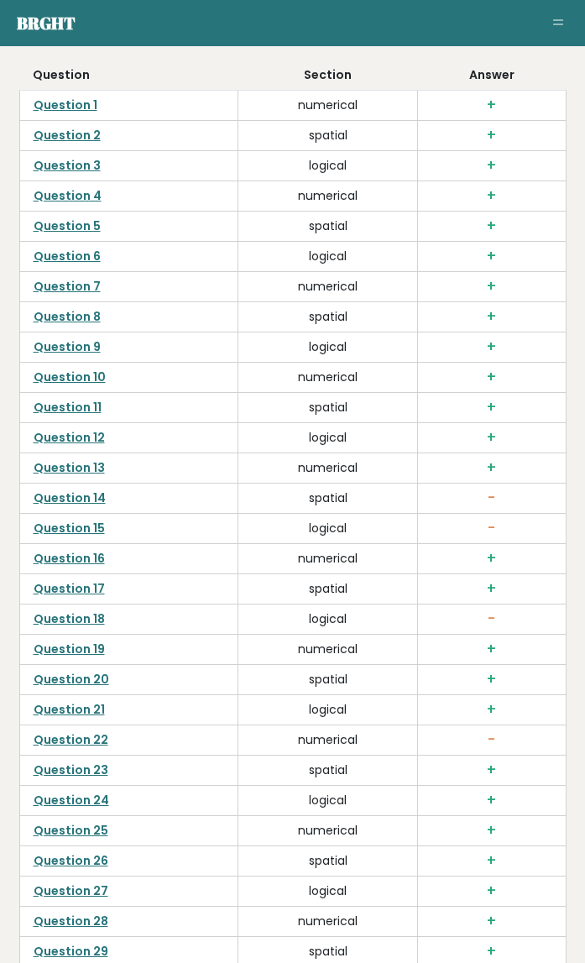
click at [84, 506] on link "Question 14" at bounding box center [70, 497] width 72 height 17
click at [101, 533] on link "Question 15" at bounding box center [69, 528] width 71 height 17
click at [50, 622] on link "Question 18" at bounding box center [69, 618] width 71 height 17
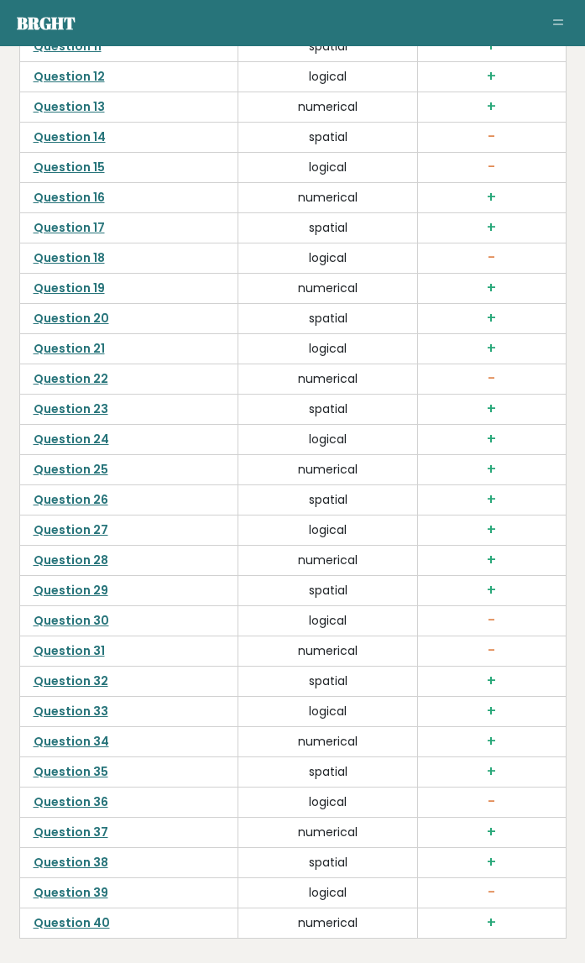
scroll to position [5011, 0]
click at [58, 381] on link "Question 22" at bounding box center [71, 377] width 75 height 17
click at [39, 654] on link "Question 31" at bounding box center [69, 649] width 71 height 17
click at [39, 649] on link "Question 31" at bounding box center [69, 649] width 71 height 17
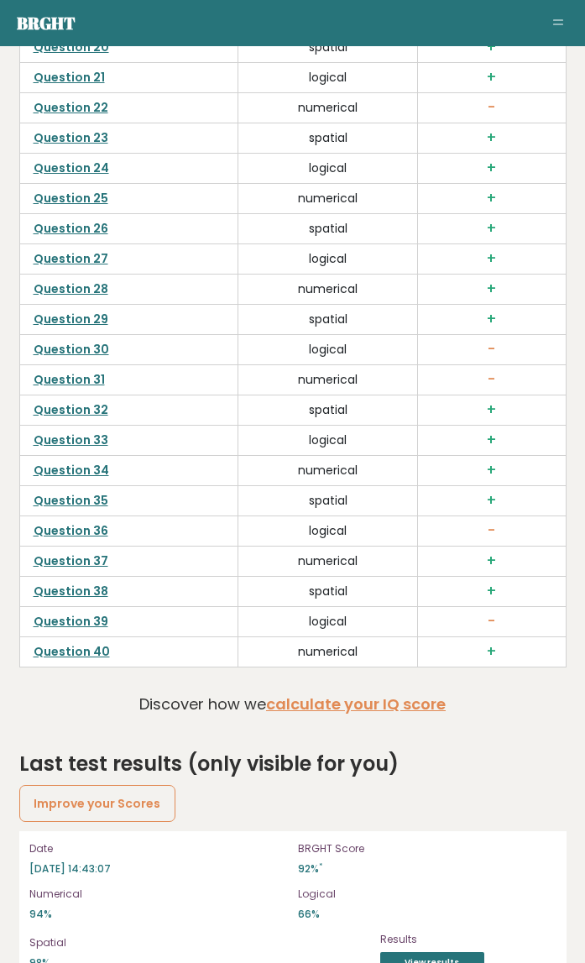
scroll to position [5282, 0]
click at [65, 536] on link "Question 36" at bounding box center [71, 529] width 75 height 17
click at [68, 620] on link "Question 39" at bounding box center [71, 620] width 75 height 17
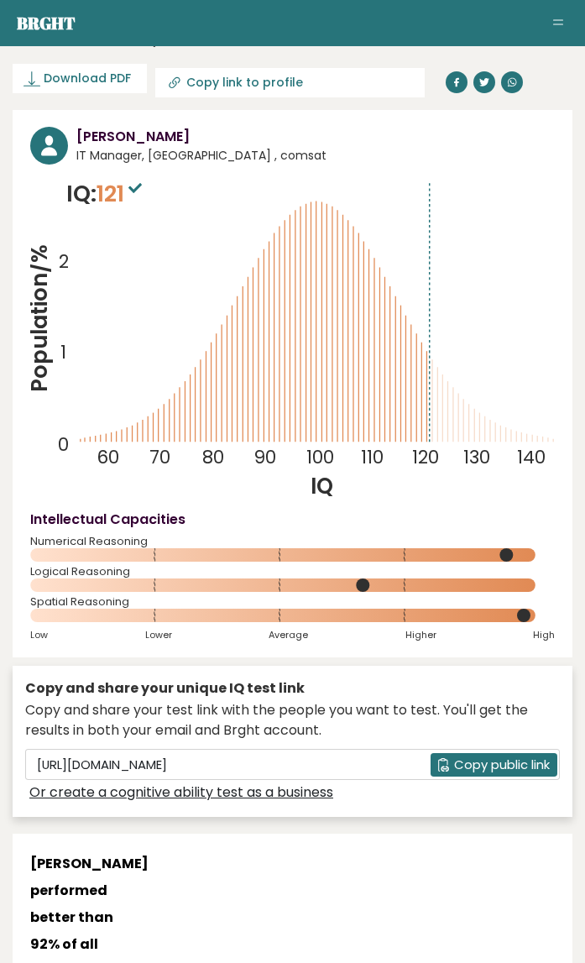
scroll to position [0, 0]
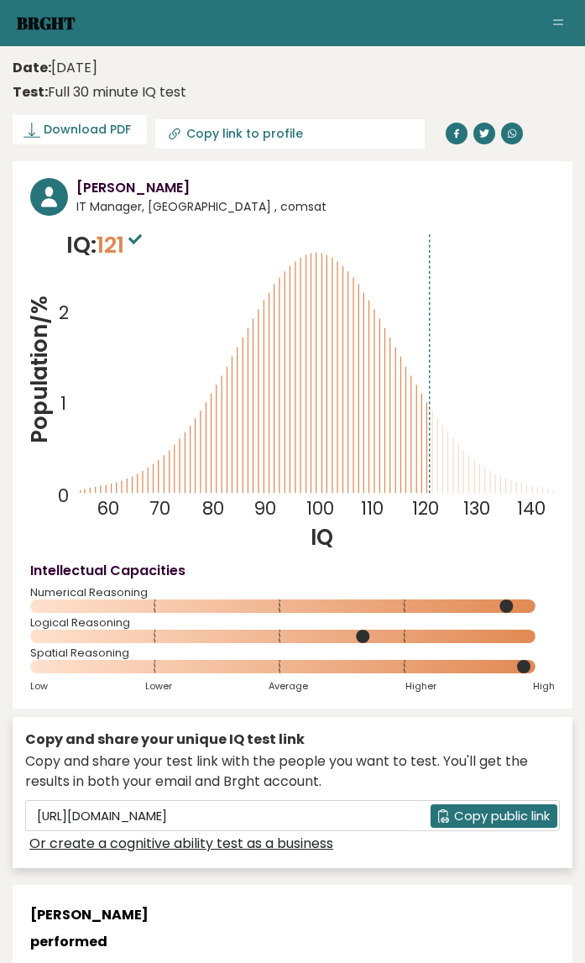
click at [44, 19] on link "Brght" at bounding box center [46, 23] width 59 height 23
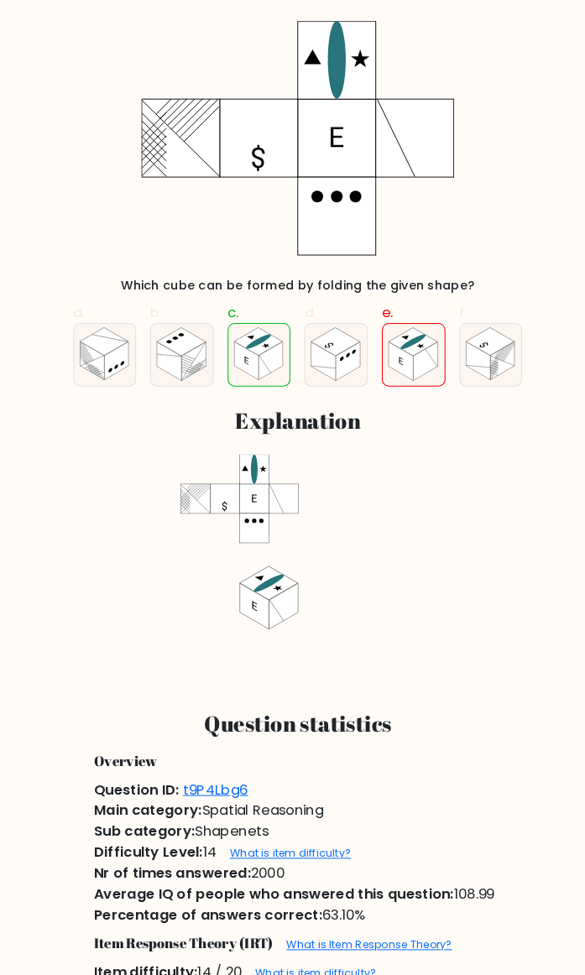
scroll to position [214, 0]
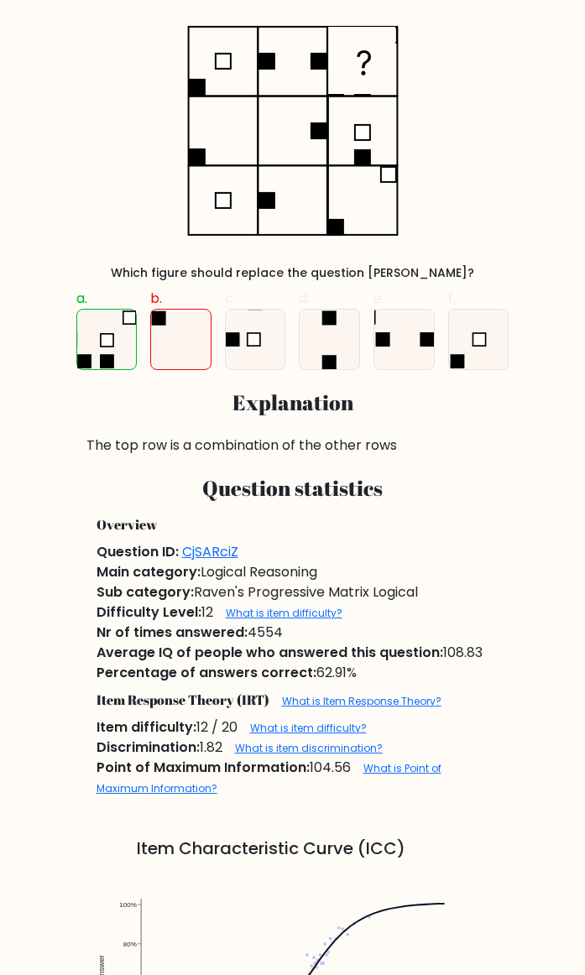
scroll to position [222, 0]
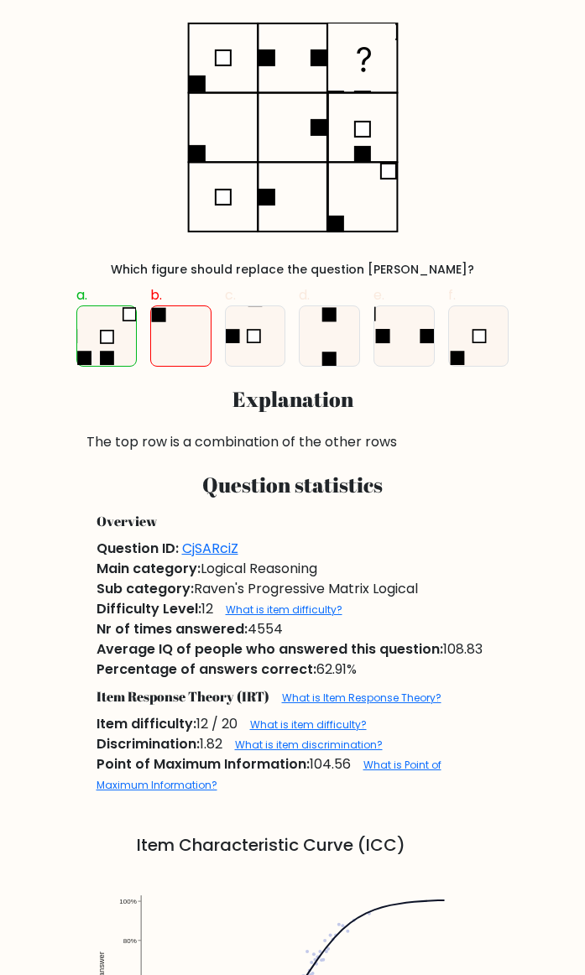
click at [311, 604] on link "What is item difficulty?" at bounding box center [284, 610] width 117 height 14
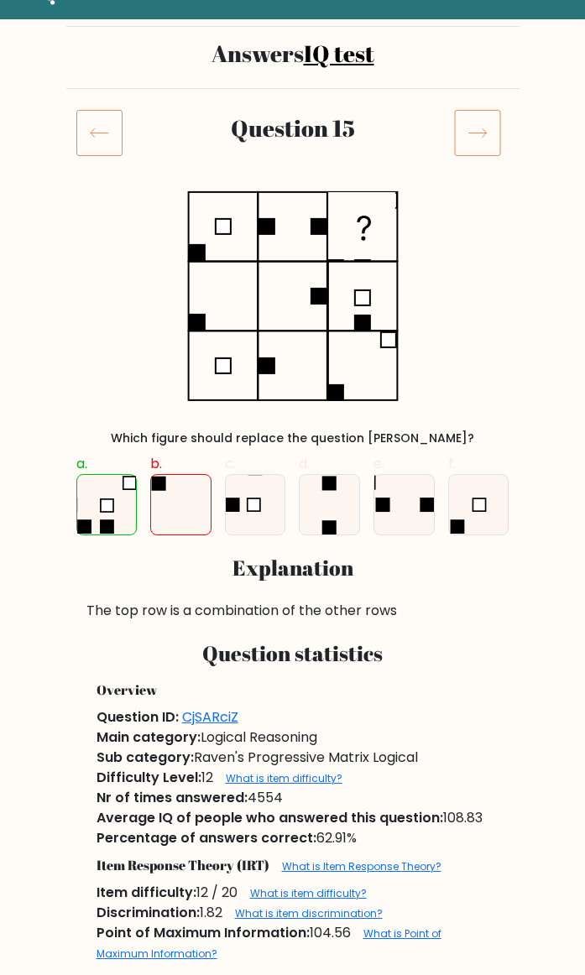
scroll to position [63, 0]
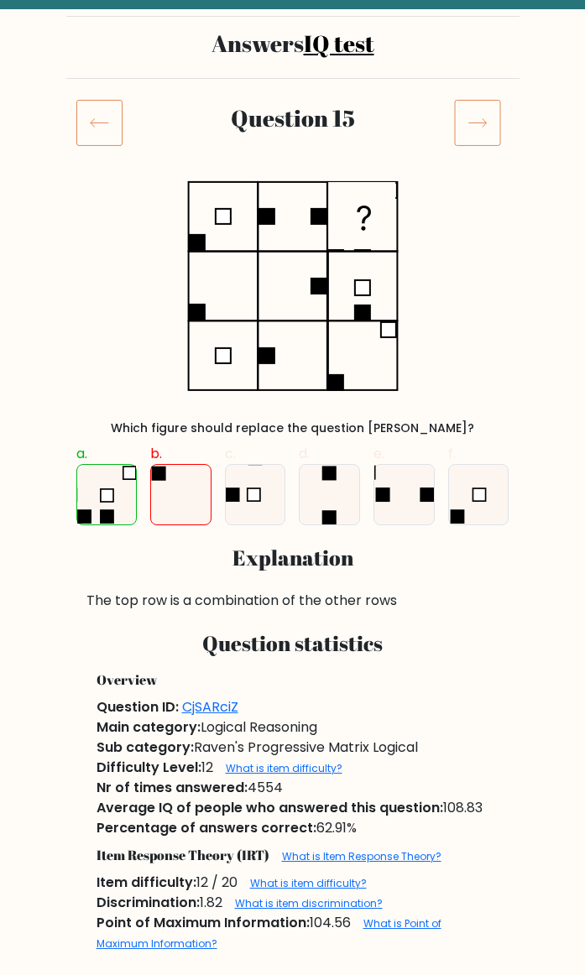
click at [109, 124] on icon at bounding box center [99, 122] width 46 height 47
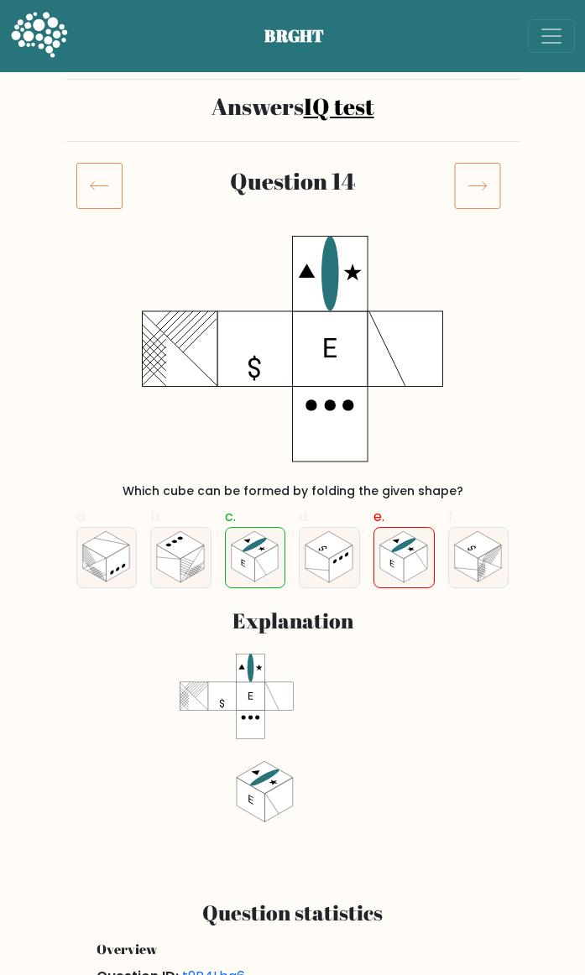
scroll to position [853, 0]
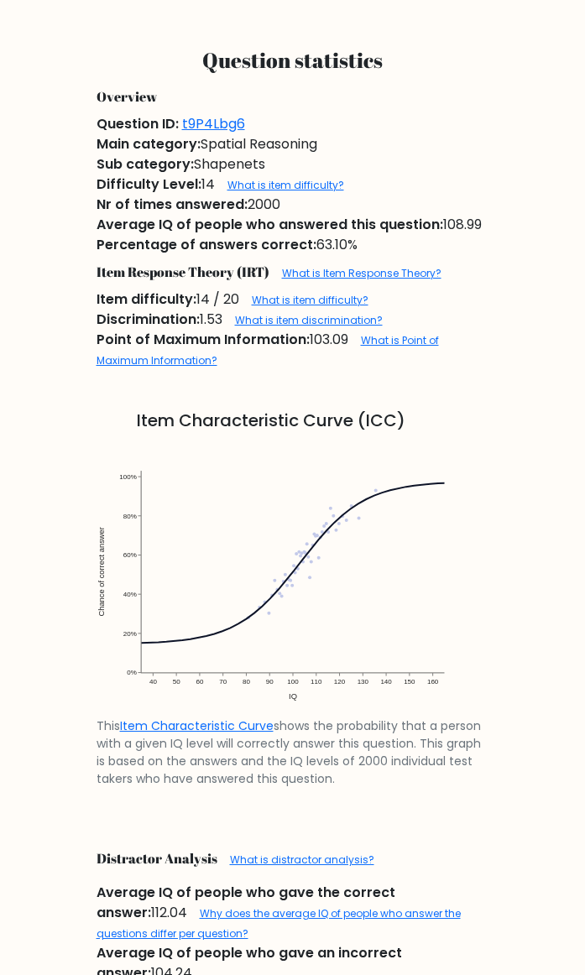
click at [473, 196] on div "Nr of times answered: 2000" at bounding box center [292, 205] width 413 height 20
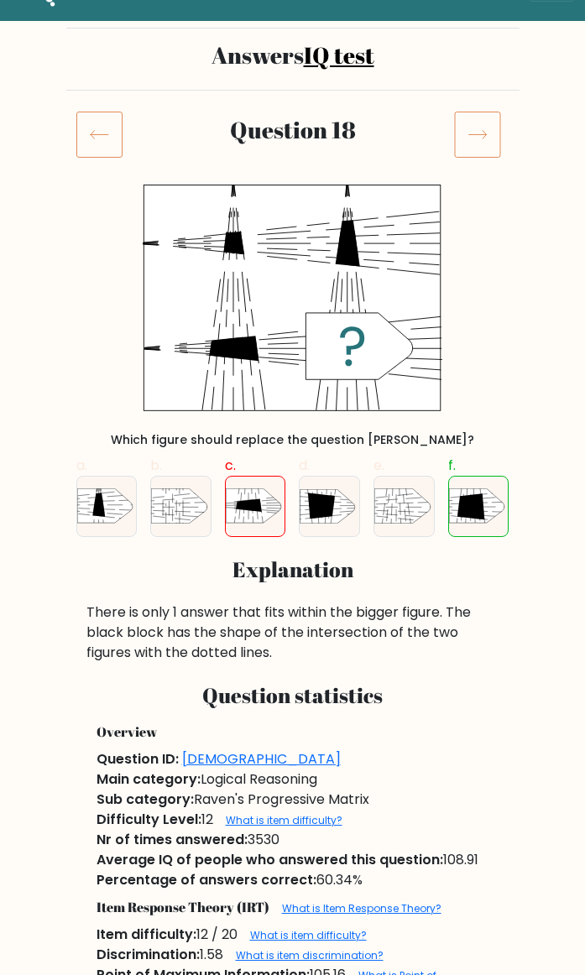
scroll to position [49, 0]
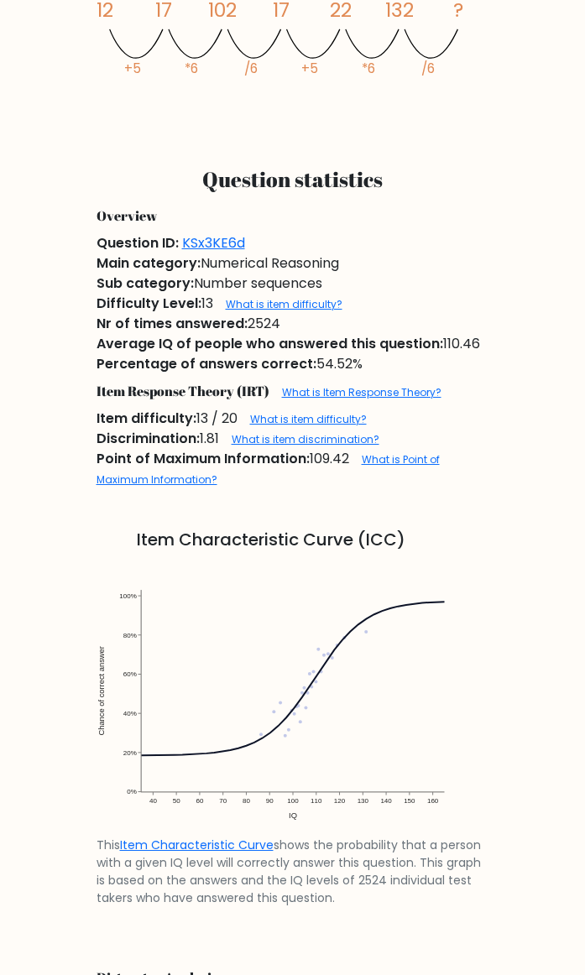
scroll to position [808, 0]
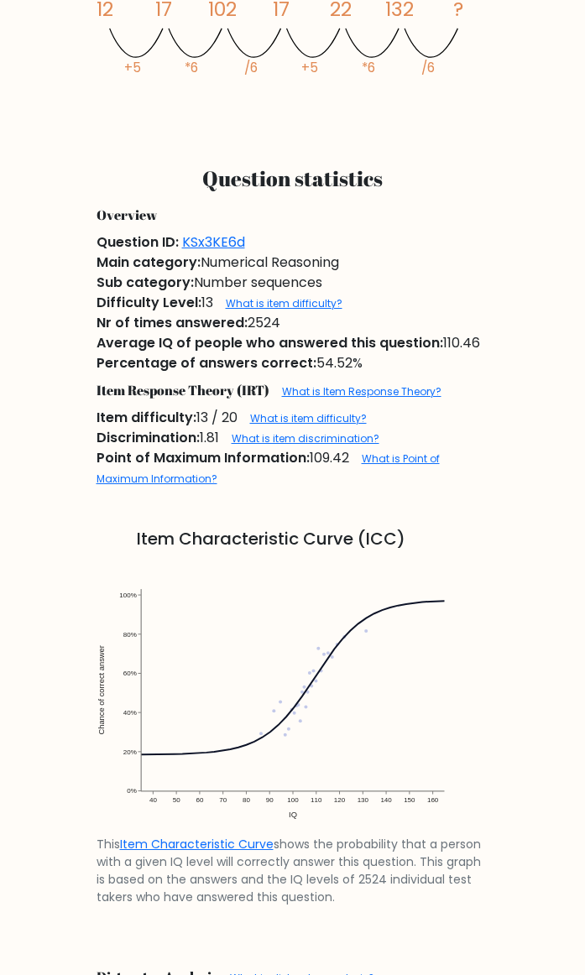
click at [327, 304] on link "What is item difficulty?" at bounding box center [284, 303] width 117 height 14
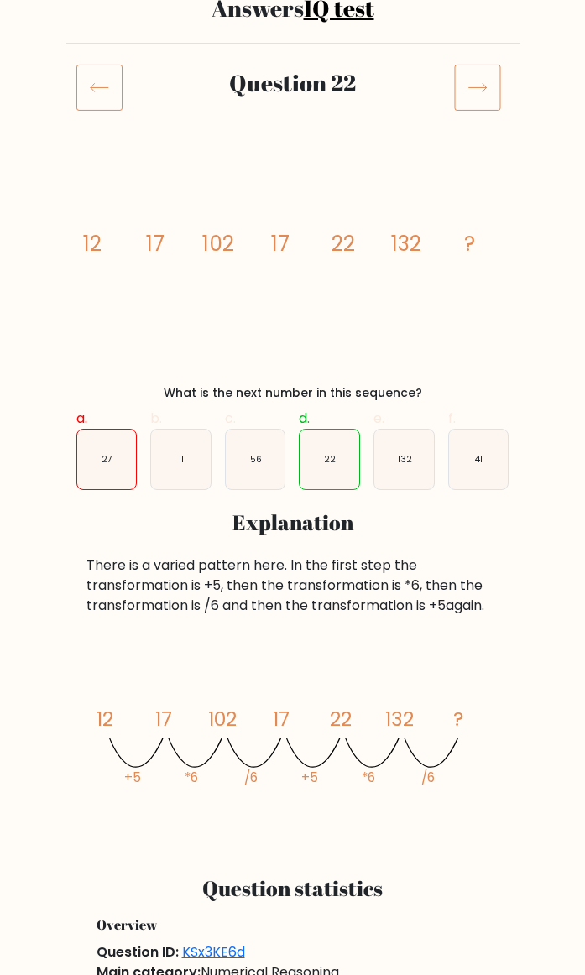
scroll to position [97, 0]
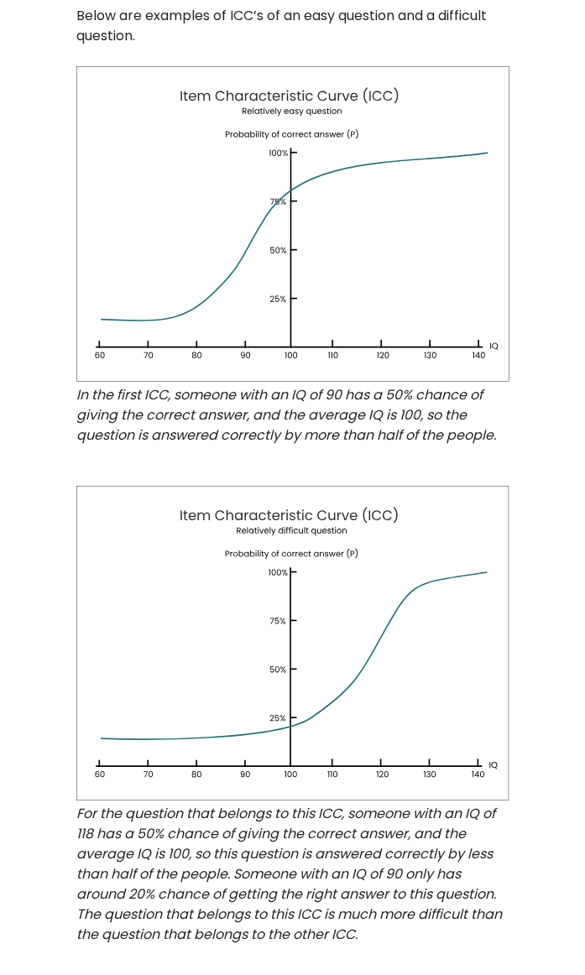
scroll to position [1032, 0]
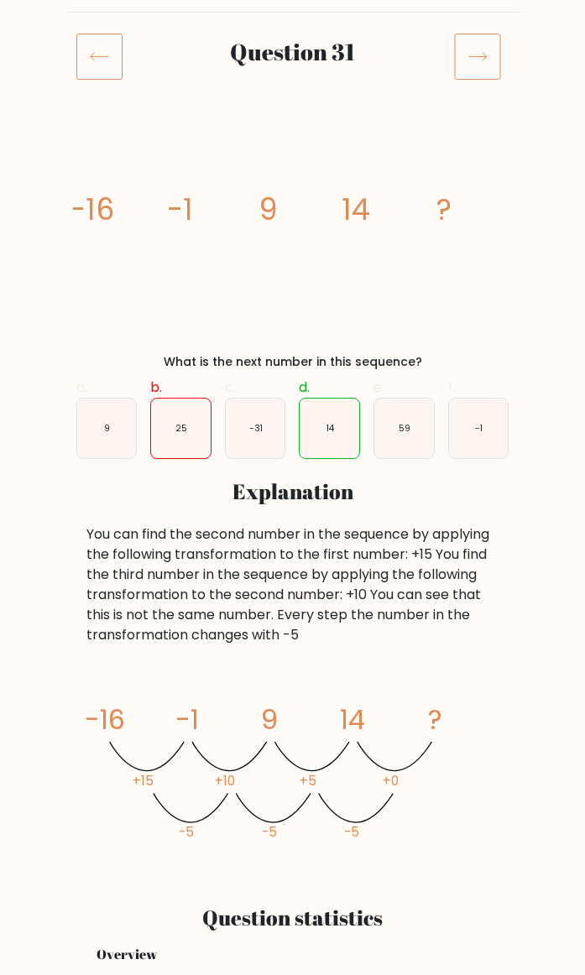
scroll to position [127, 0]
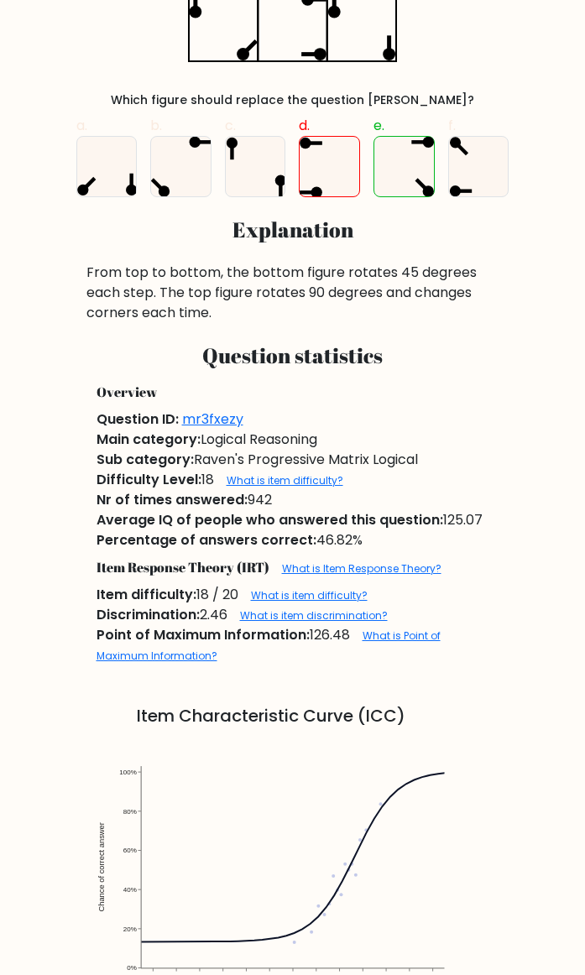
scroll to position [394, 0]
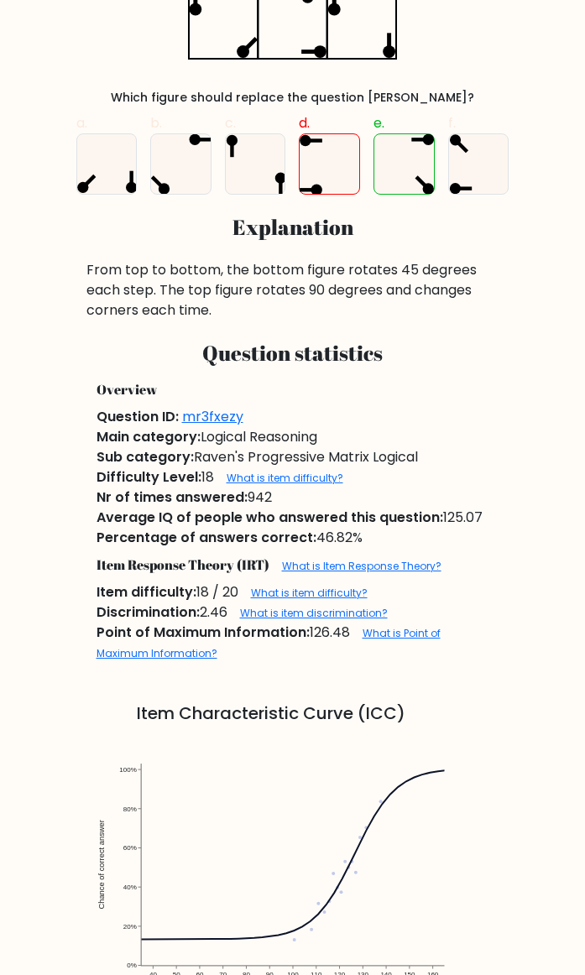
click at [316, 484] on link "What is item difficulty?" at bounding box center [285, 478] width 117 height 14
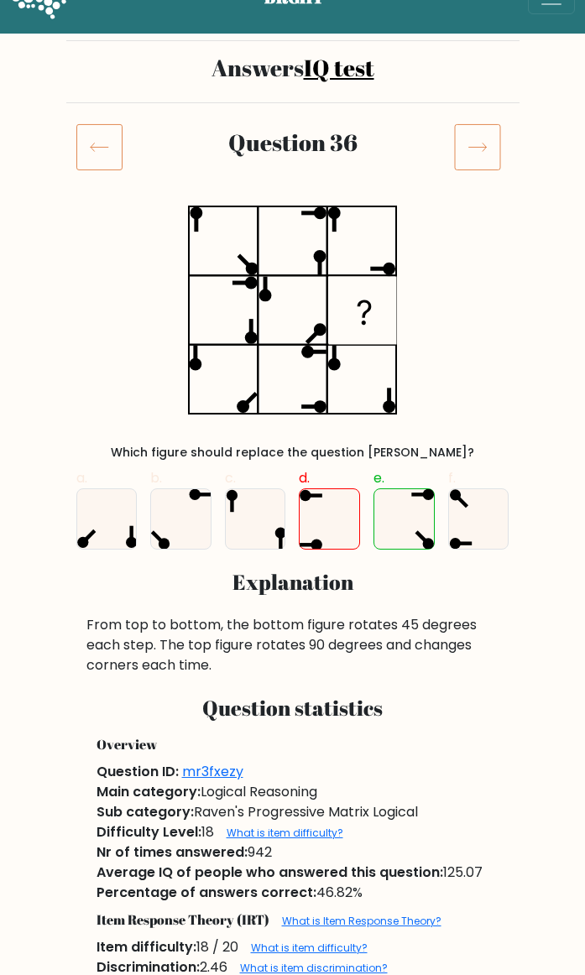
scroll to position [0, 0]
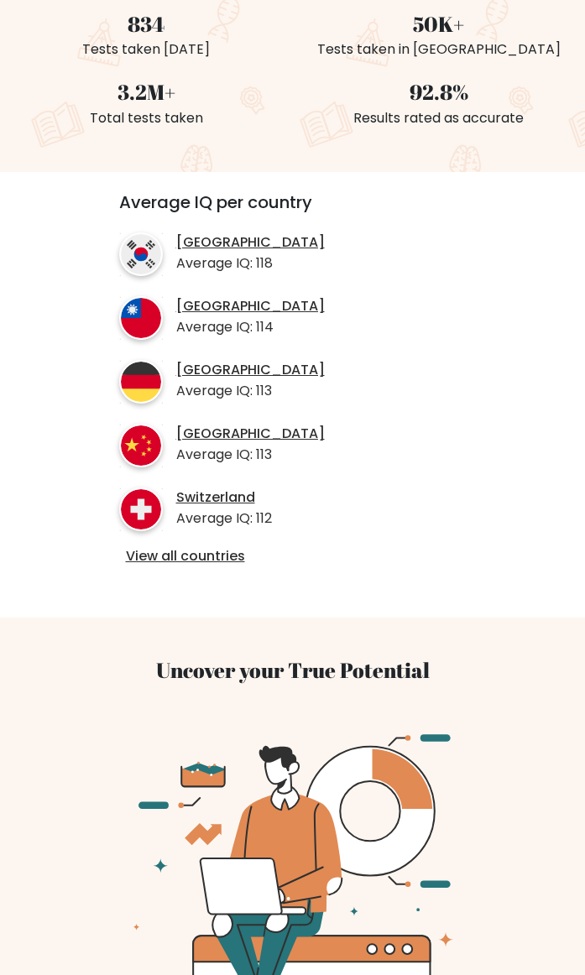
scroll to position [434, 0]
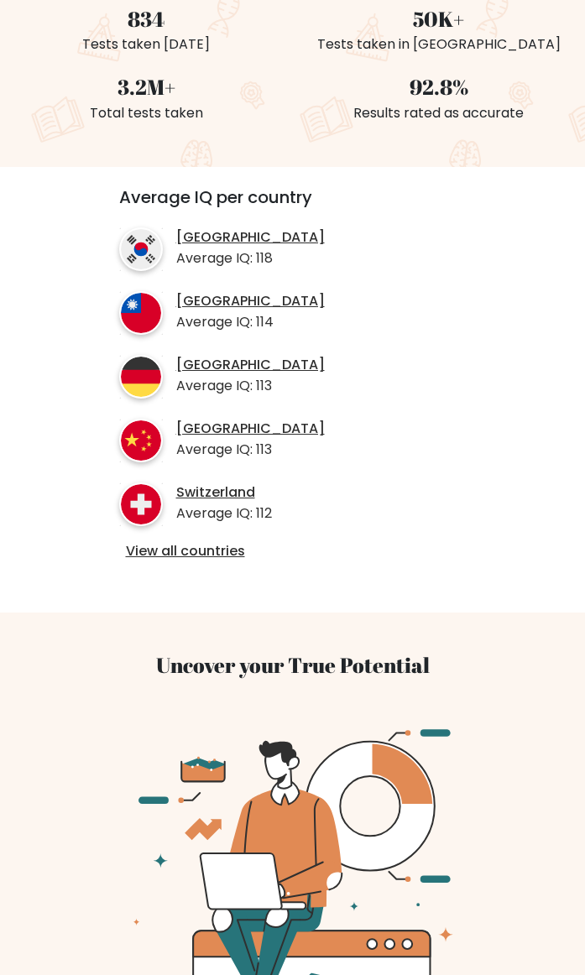
click at [168, 555] on link "View all countries" at bounding box center [293, 552] width 334 height 18
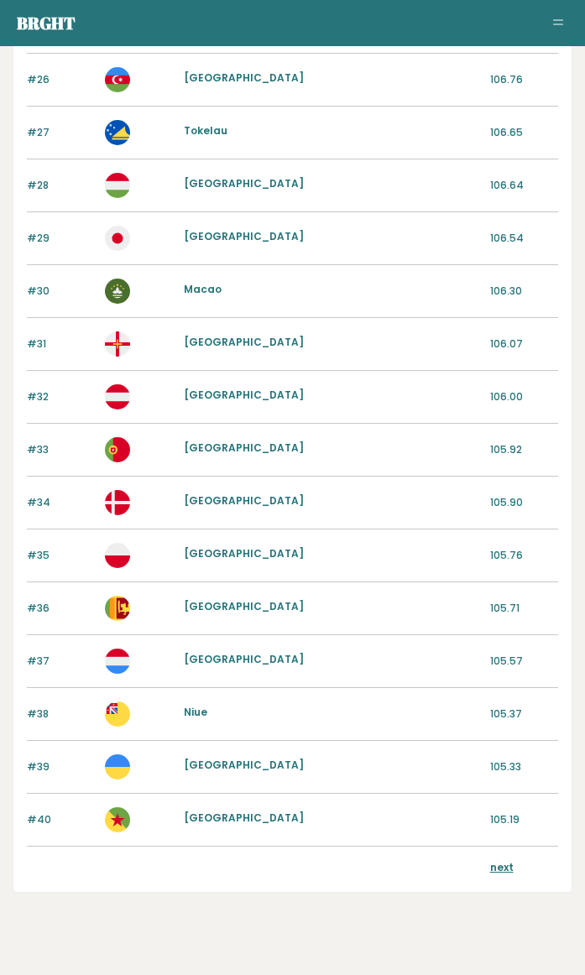
scroll to position [1487, 0]
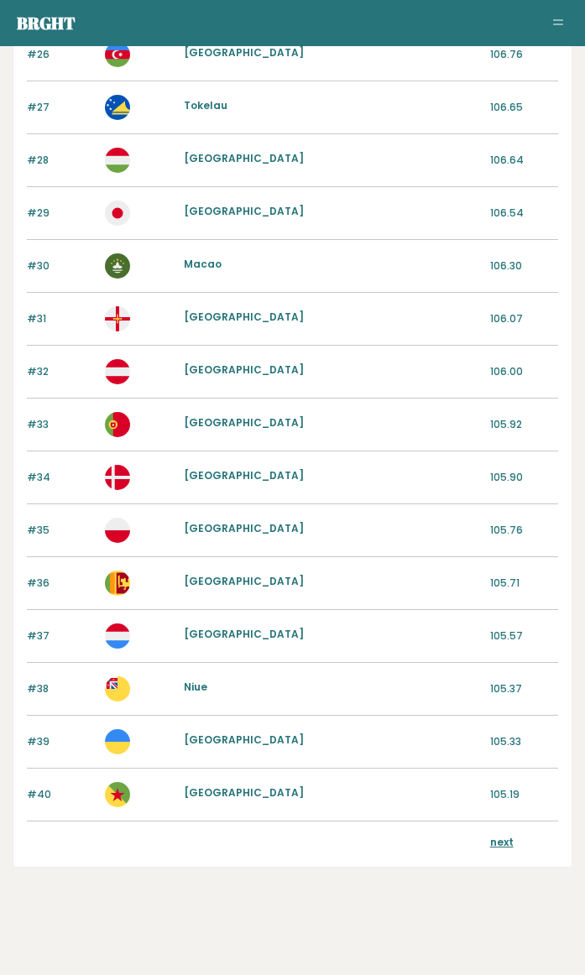
click at [497, 846] on link "next" at bounding box center [502, 842] width 24 height 14
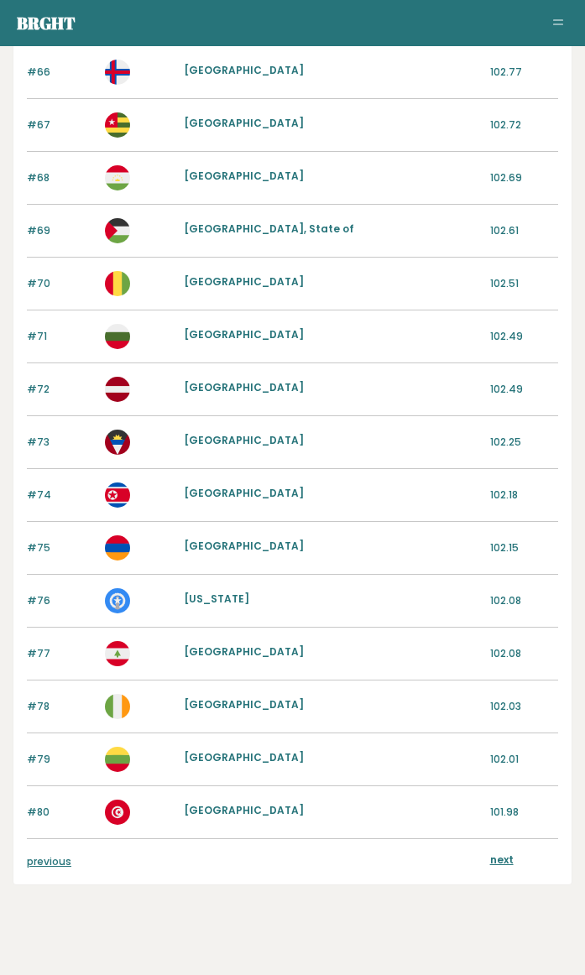
scroll to position [1469, 0]
click at [504, 860] on link "next" at bounding box center [502, 860] width 24 height 14
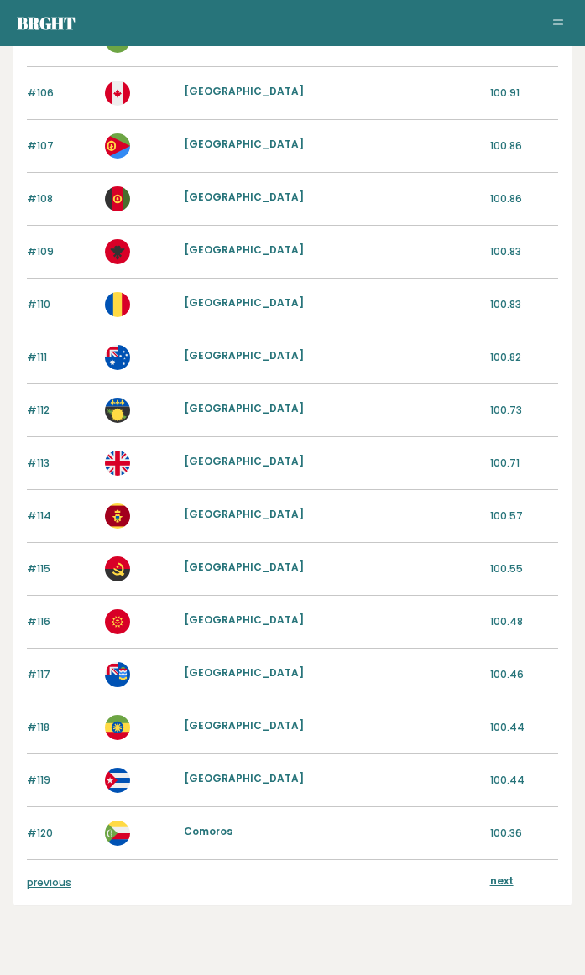
scroll to position [1487, 0]
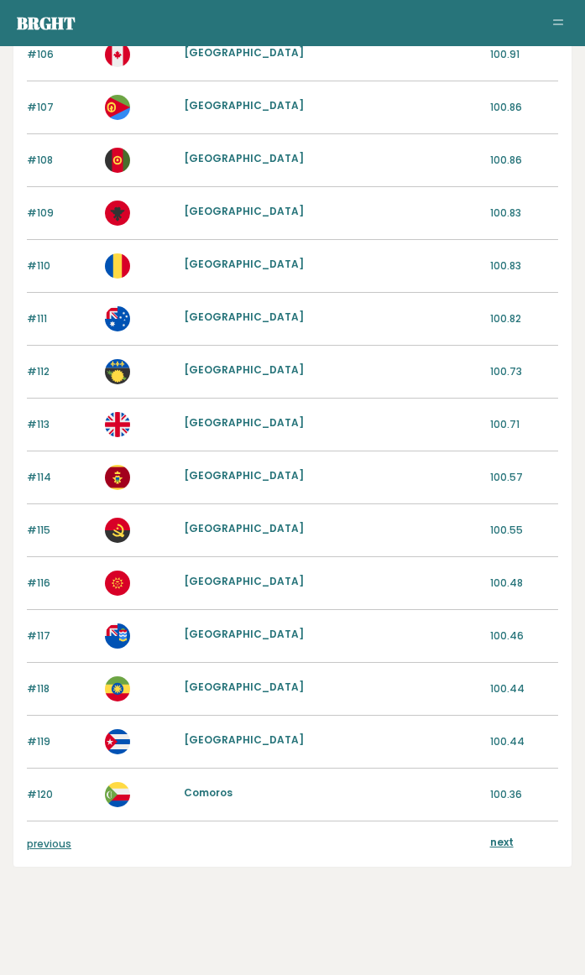
click at [499, 841] on link "next" at bounding box center [502, 842] width 24 height 14
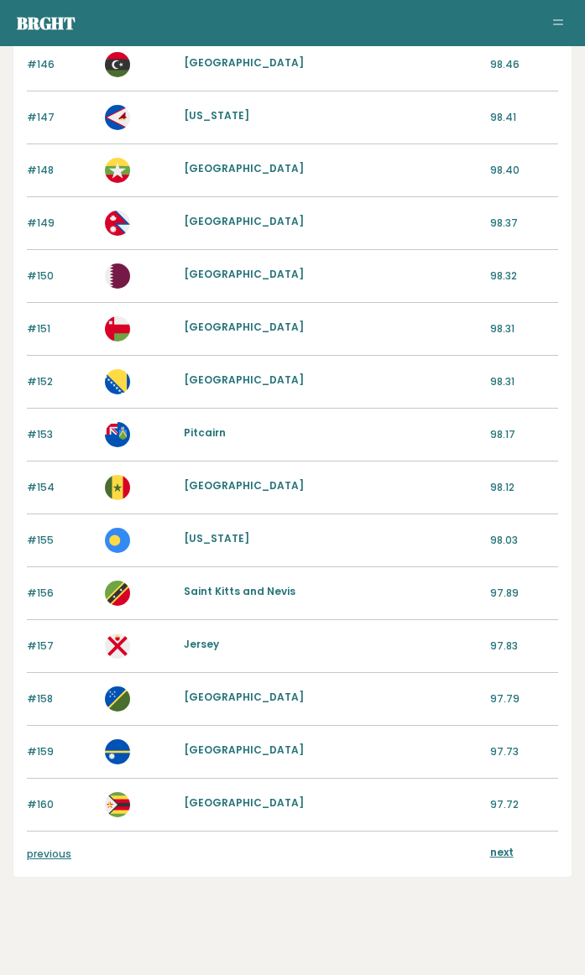
scroll to position [1487, 0]
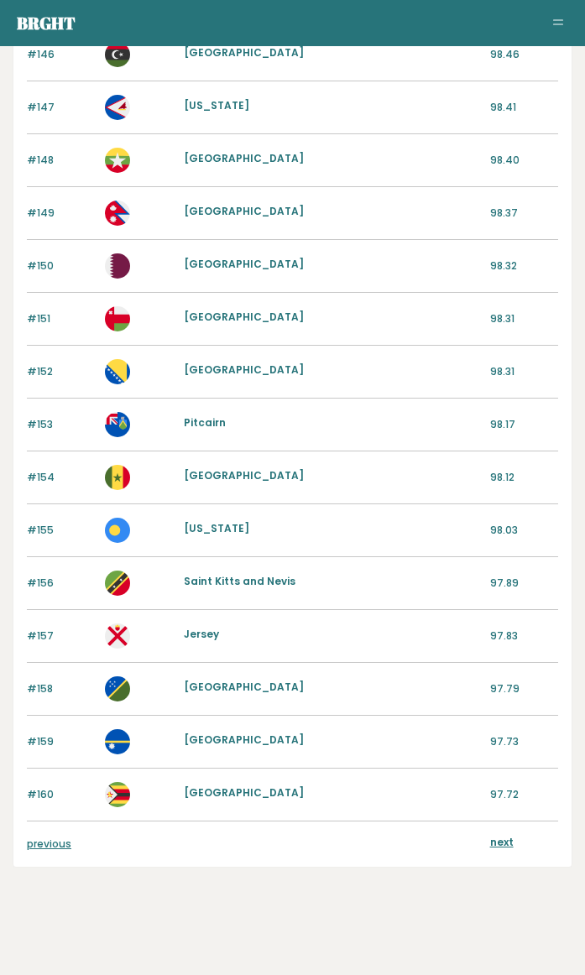
click at [496, 839] on link "next" at bounding box center [502, 842] width 24 height 14
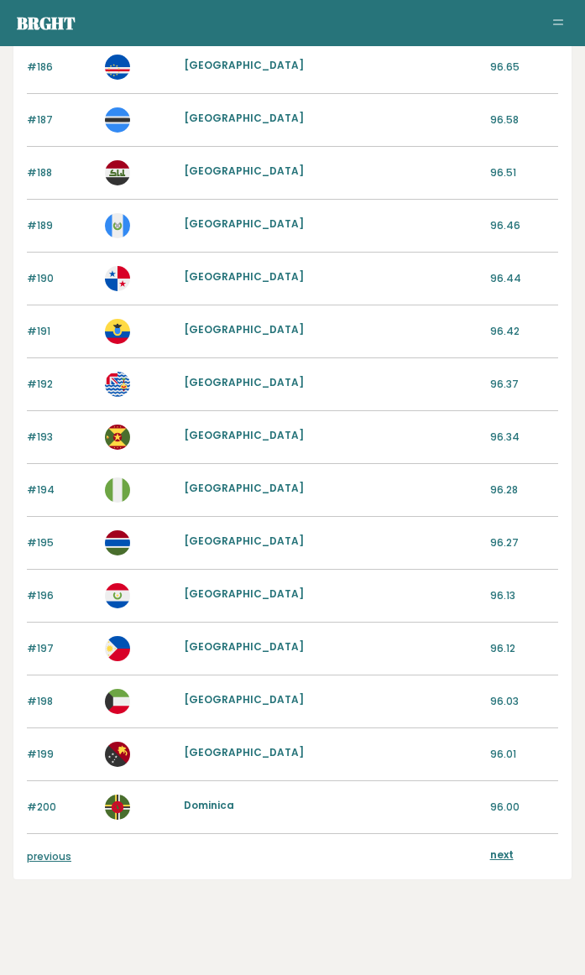
scroll to position [1487, 0]
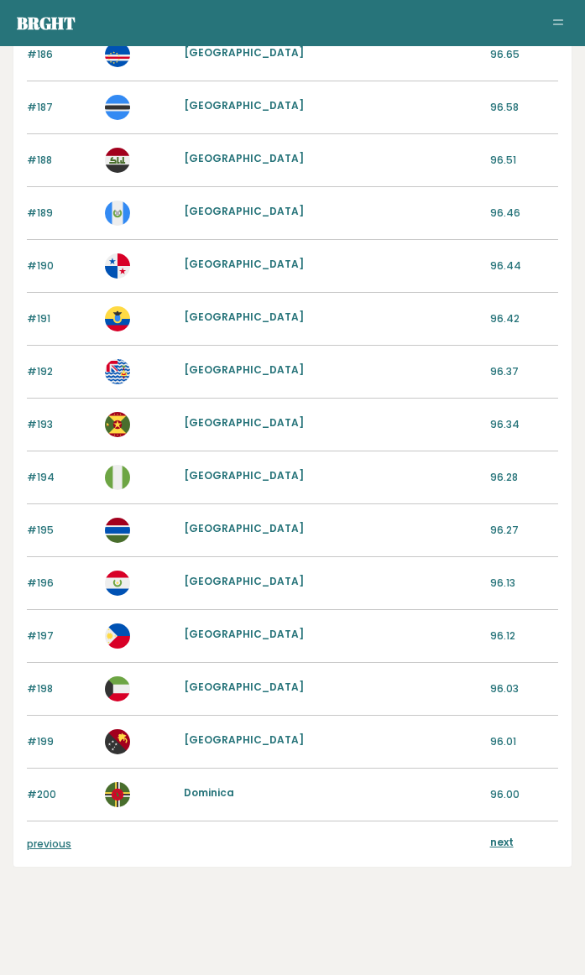
click at [505, 841] on link "next" at bounding box center [502, 842] width 24 height 14
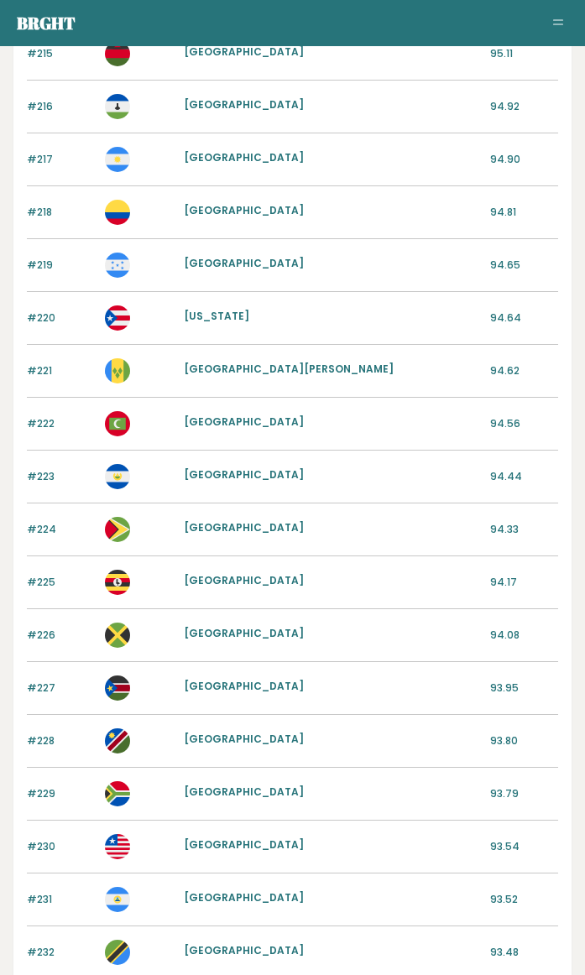
scroll to position [1166, 0]
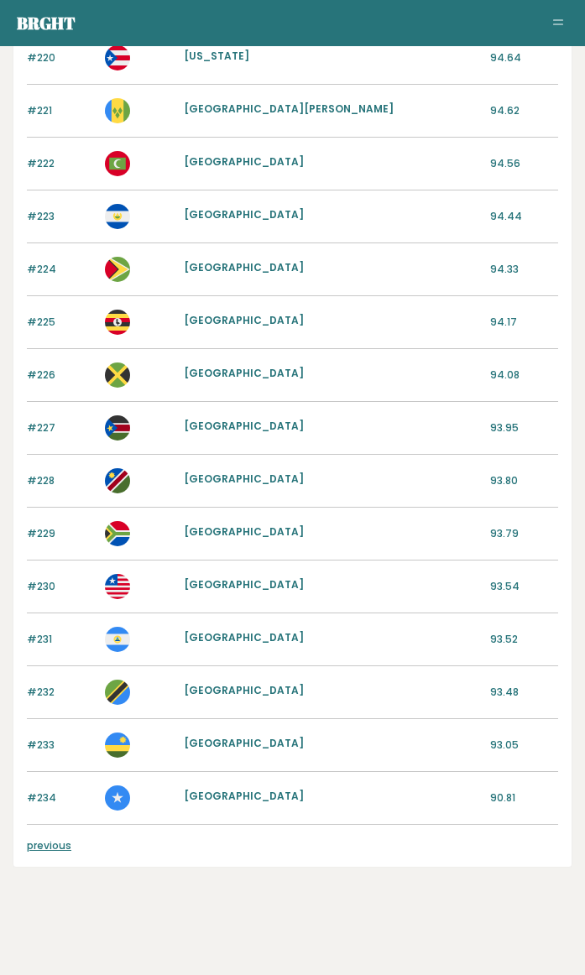
click at [44, 849] on link "previous" at bounding box center [49, 846] width 44 height 14
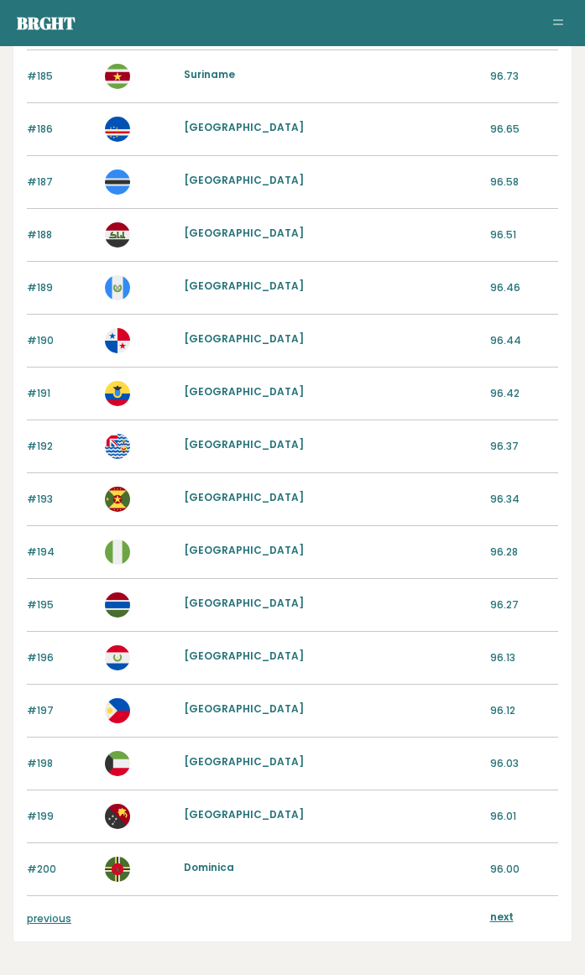
scroll to position [1487, 0]
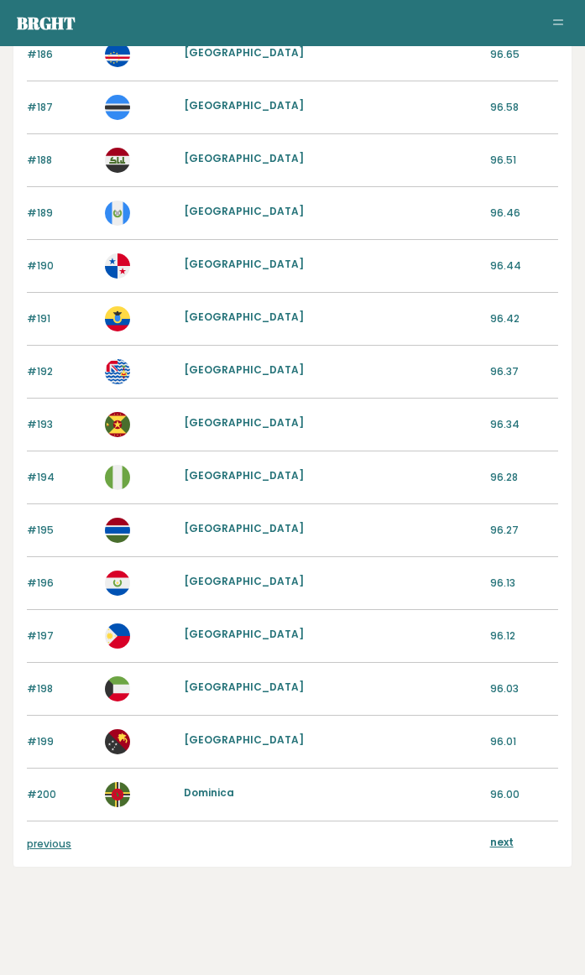
click at [53, 848] on link "previous" at bounding box center [49, 844] width 44 height 14
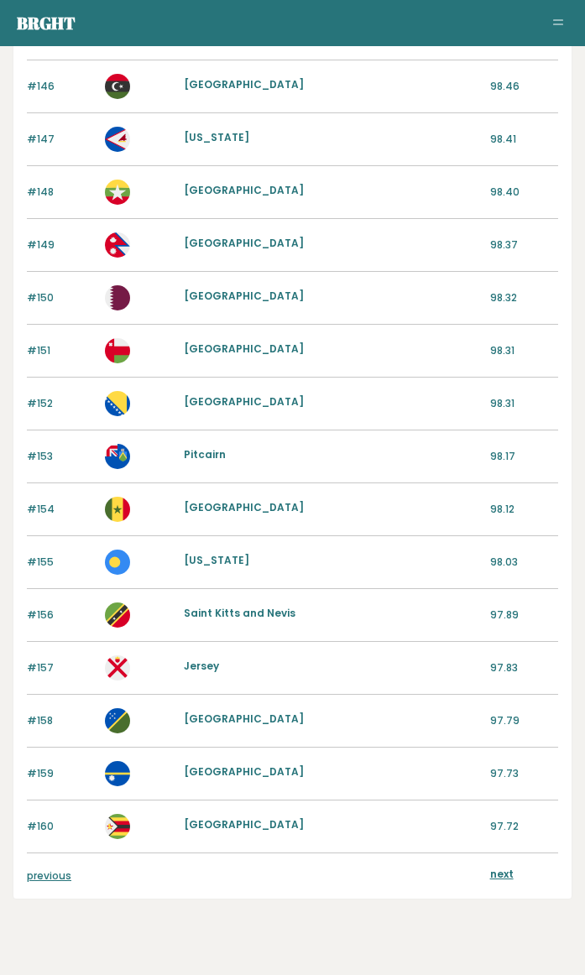
scroll to position [1487, 0]
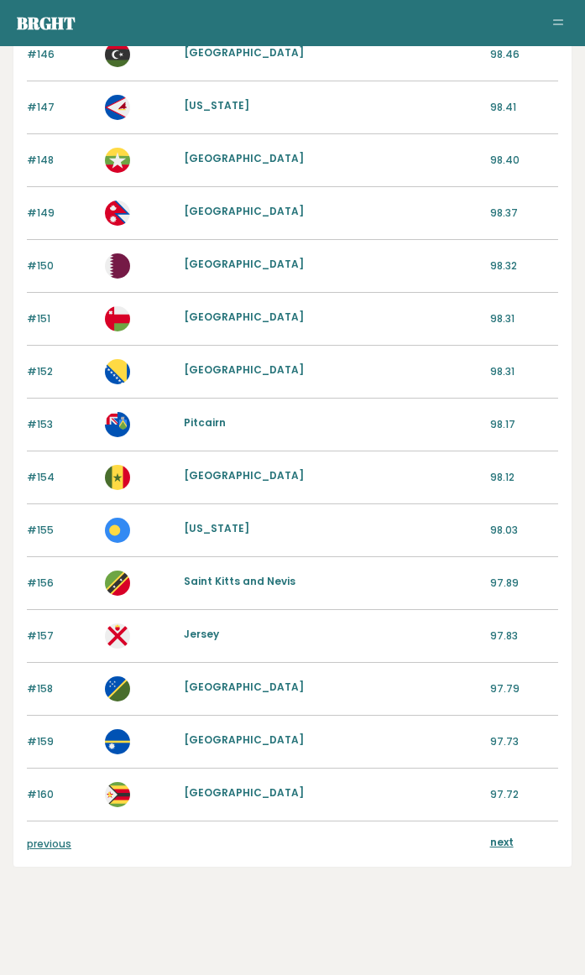
click at [509, 791] on p "97.72" at bounding box center [524, 794] width 68 height 15
click at [212, 791] on link "[GEOGRAPHIC_DATA]" at bounding box center [244, 793] width 120 height 14
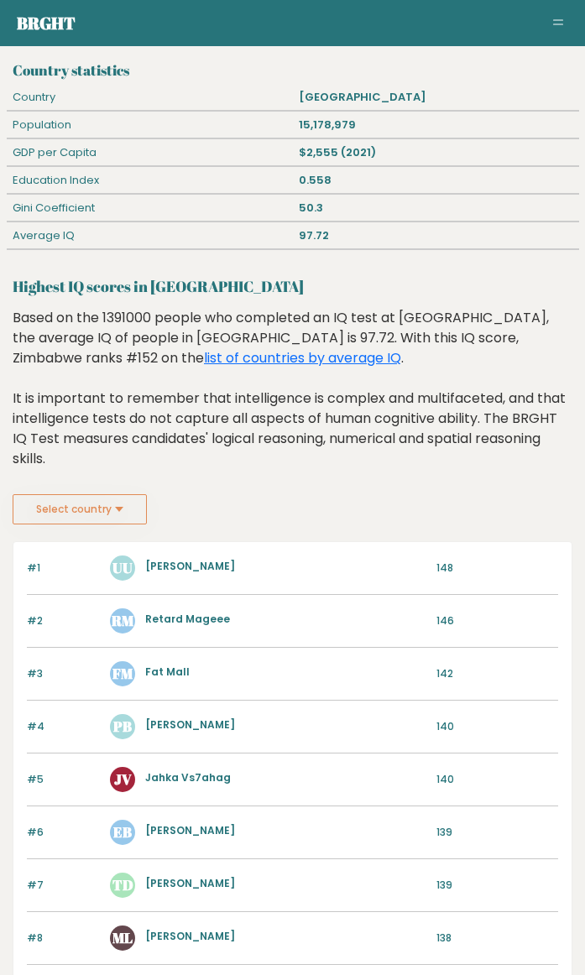
click at [118, 509] on button "Select country" at bounding box center [80, 509] width 134 height 30
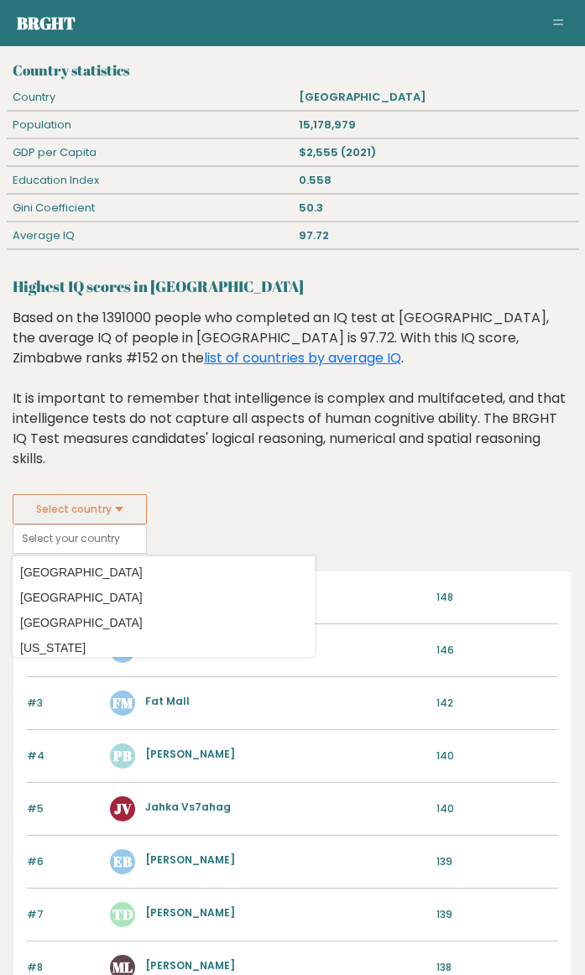
click at [397, 396] on div "Based on the 1391000 people who completed an IQ test at [GEOGRAPHIC_DATA], the …" at bounding box center [293, 401] width 560 height 186
click at [558, 19] on span "Toggle navigation" at bounding box center [558, 19] width 10 height 1
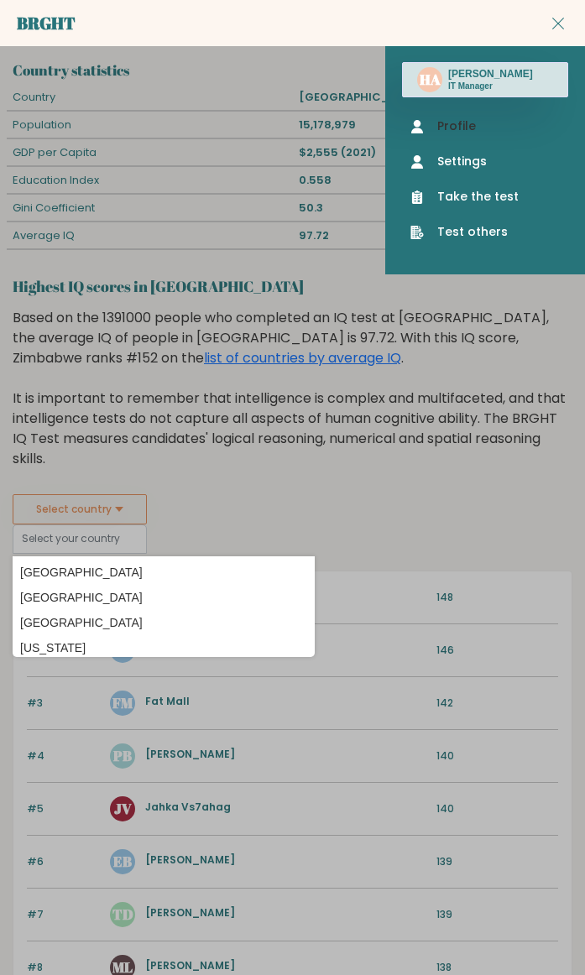
click at [494, 128] on link "Profile" at bounding box center [484, 127] width 149 height 18
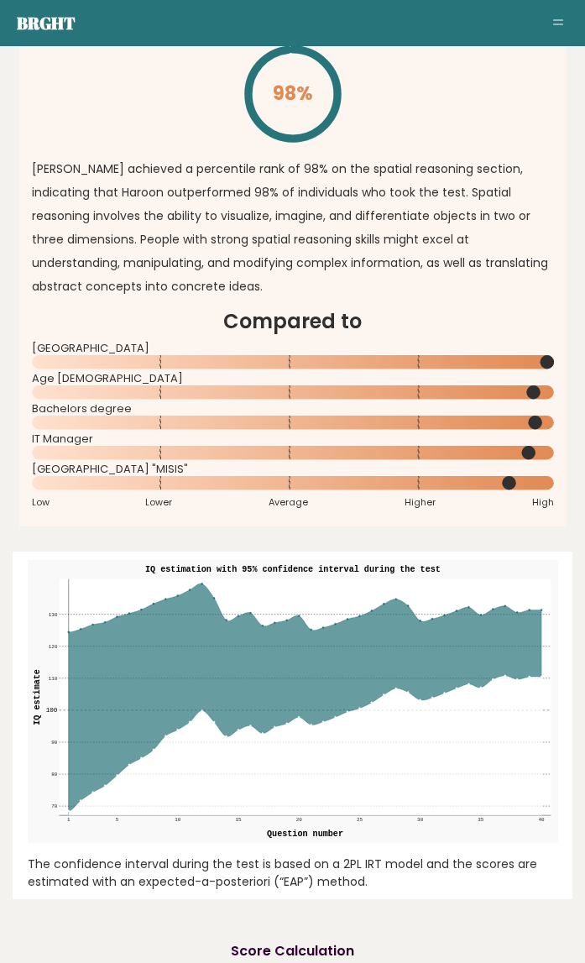
scroll to position [3713, 0]
